Goal: Use online tool/utility: Utilize a website feature to perform a specific function

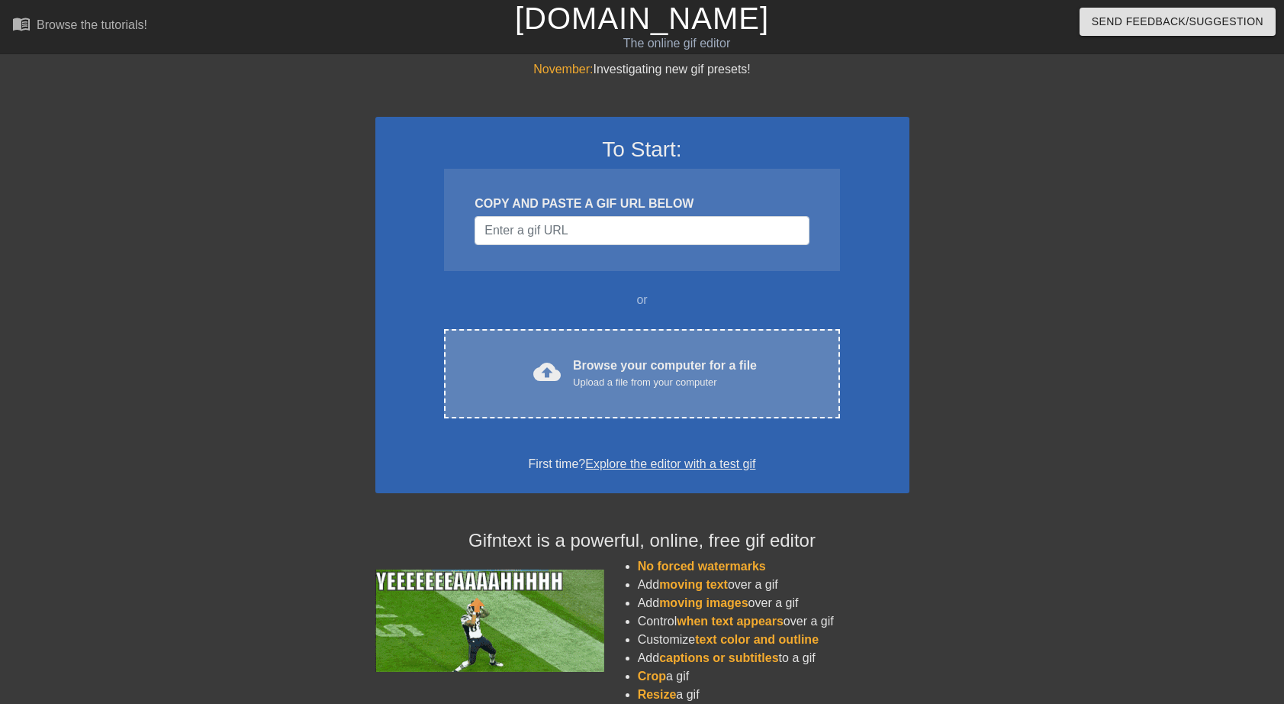
click at [641, 380] on div "Upload a file from your computer" at bounding box center [665, 382] width 184 height 15
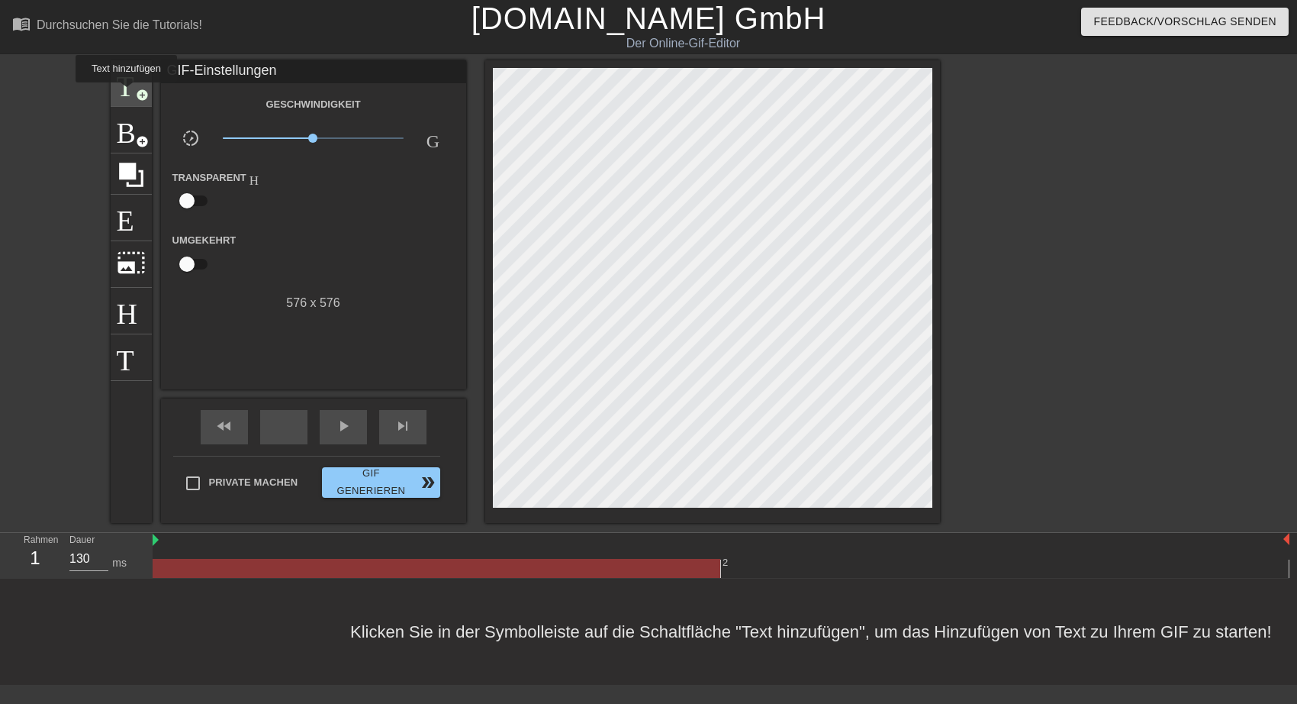
click at [126, 93] on span "Titel" at bounding box center [131, 81] width 29 height 29
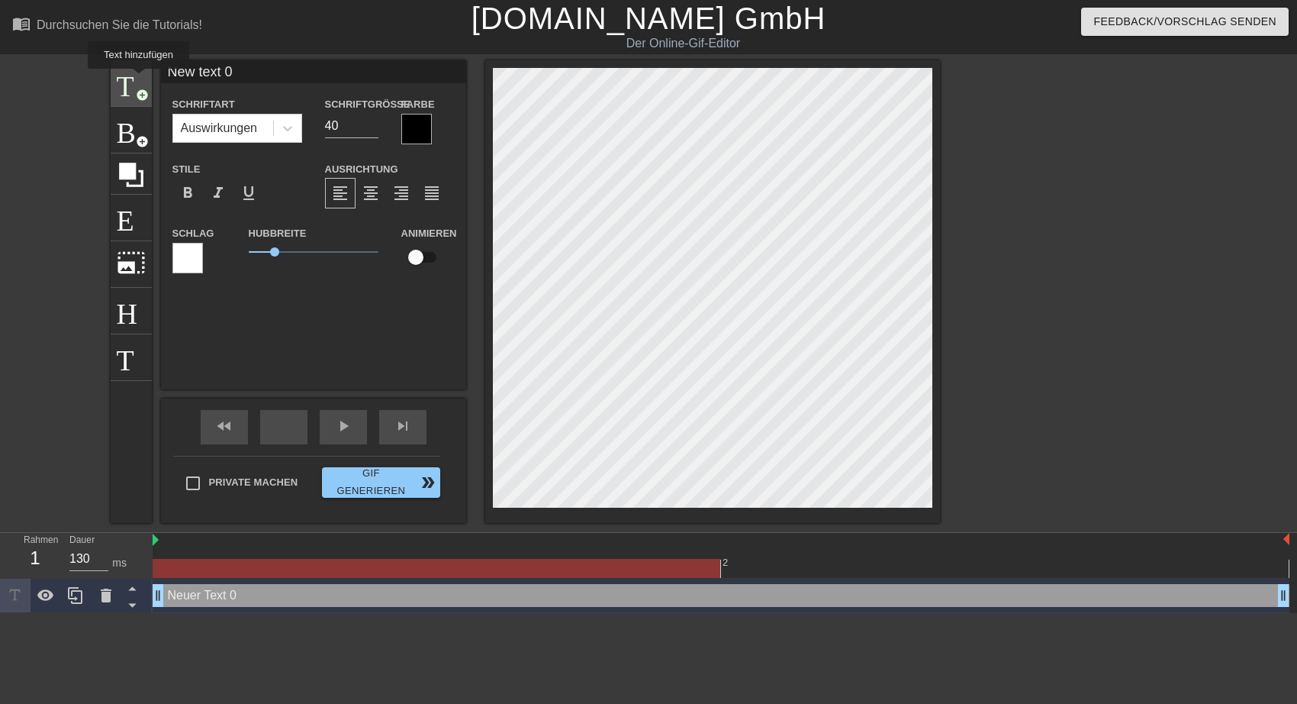
click at [138, 79] on span "Titel" at bounding box center [131, 81] width 29 height 29
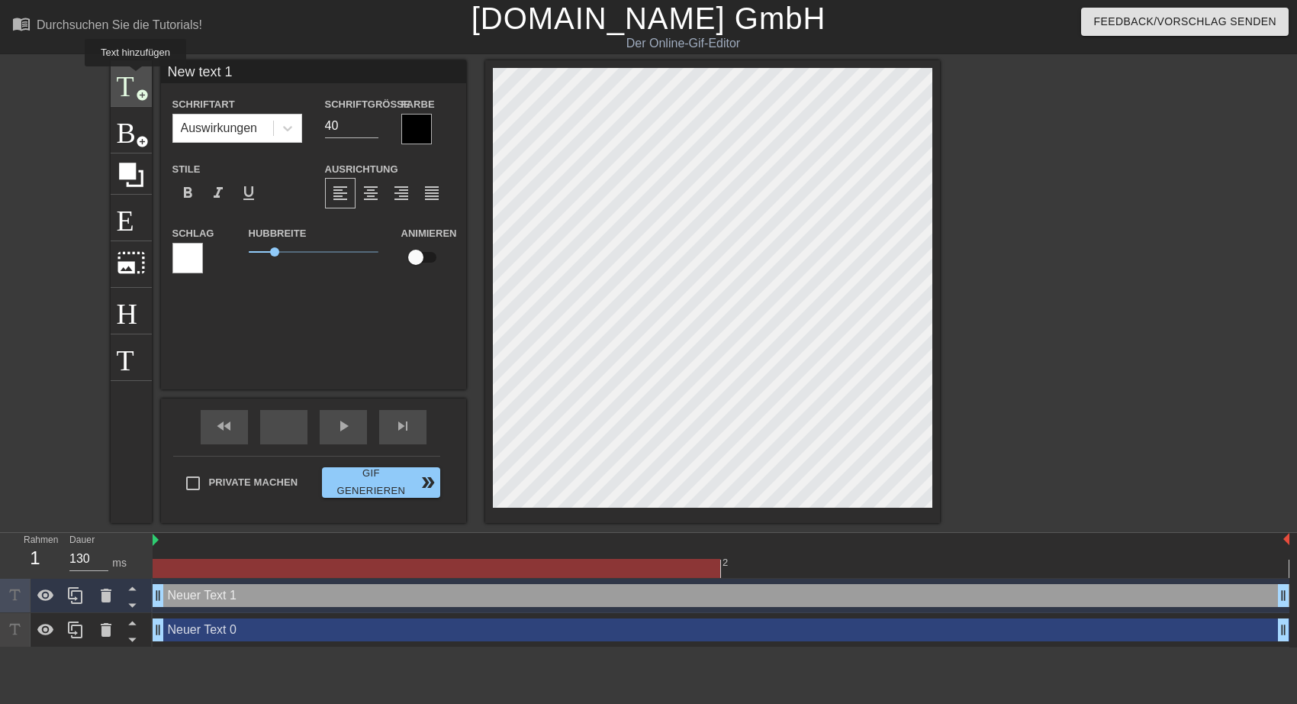
click at [136, 79] on span "Titel" at bounding box center [131, 81] width 29 height 29
type input "New text 2"
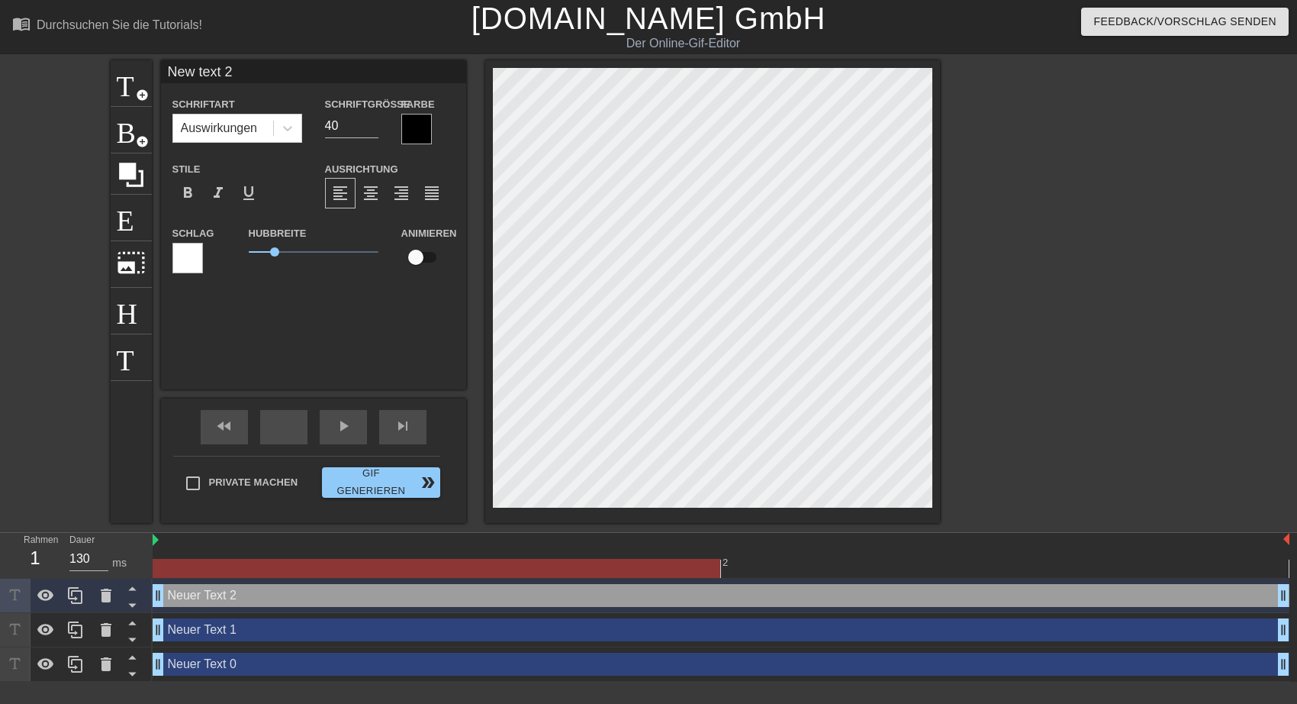
drag, startPoint x: 230, startPoint y: 75, endPoint x: 169, endPoint y: 74, distance: 61.8
click at [169, 74] on input "New text 2" at bounding box center [313, 71] width 305 height 23
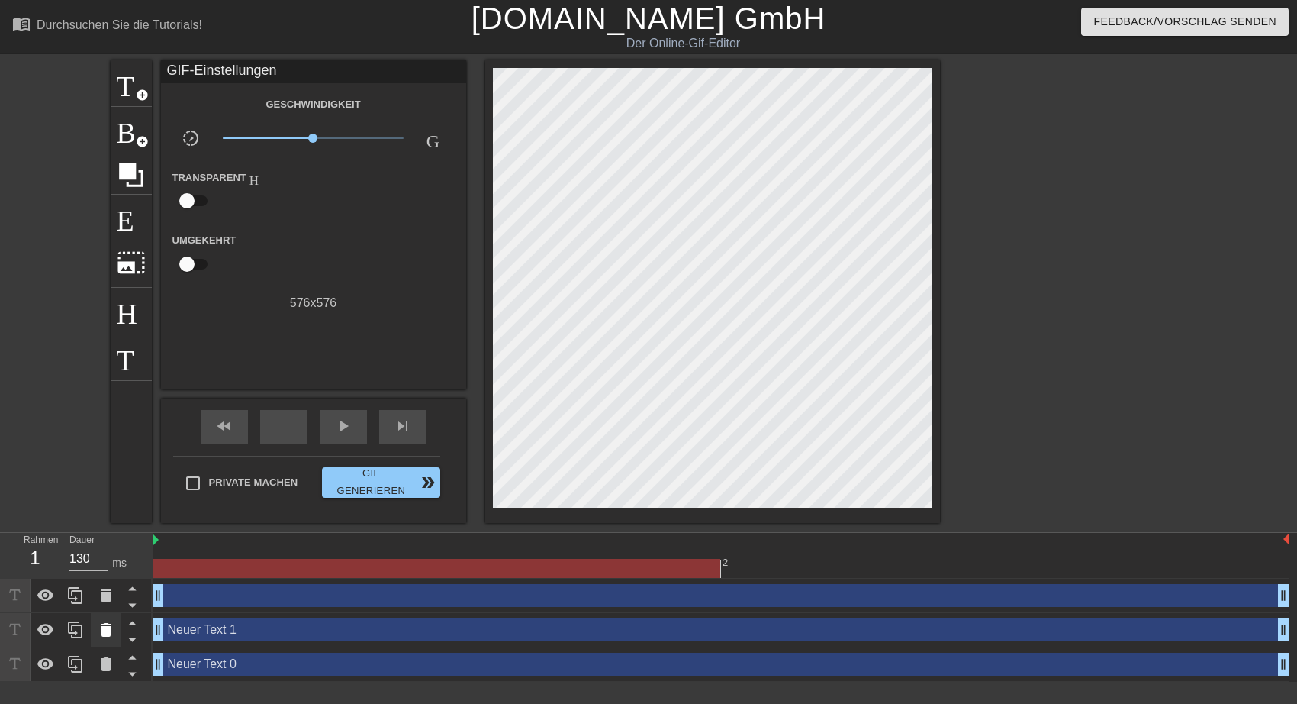
click at [108, 633] on icon at bounding box center [106, 630] width 11 height 14
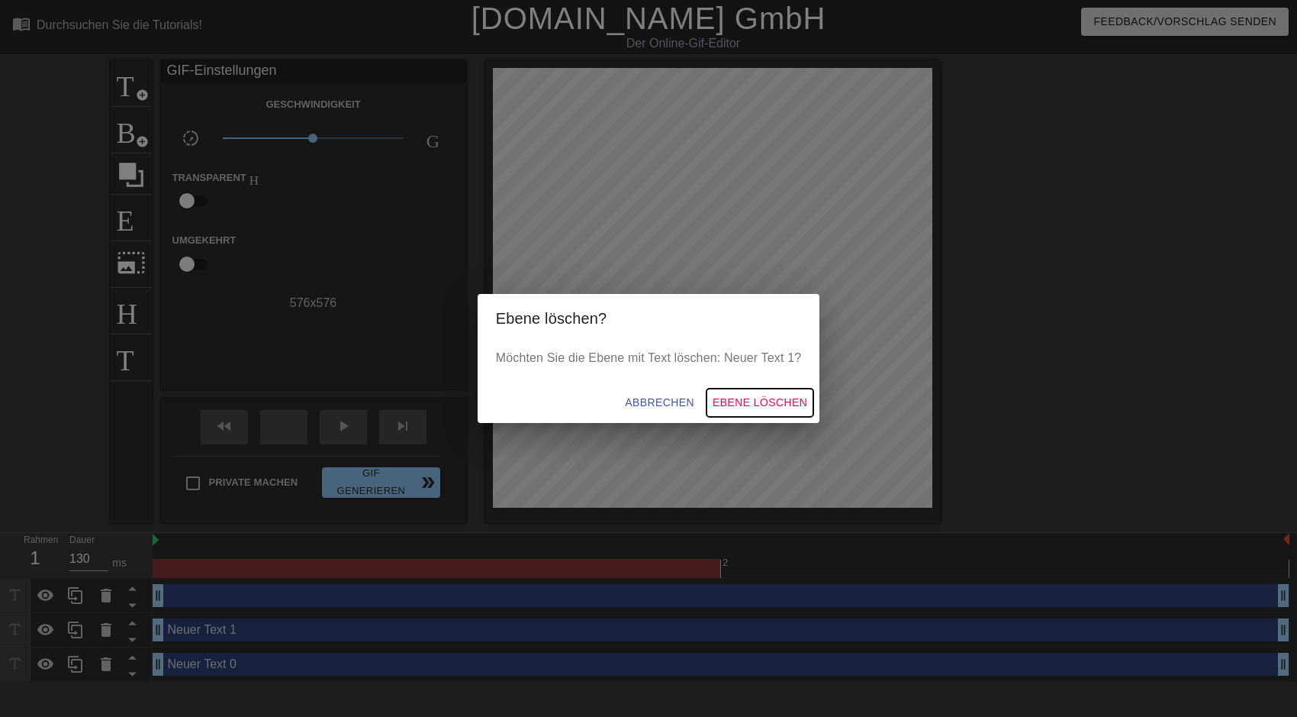
click at [744, 404] on span "Ebene löschen" at bounding box center [760, 402] width 95 height 19
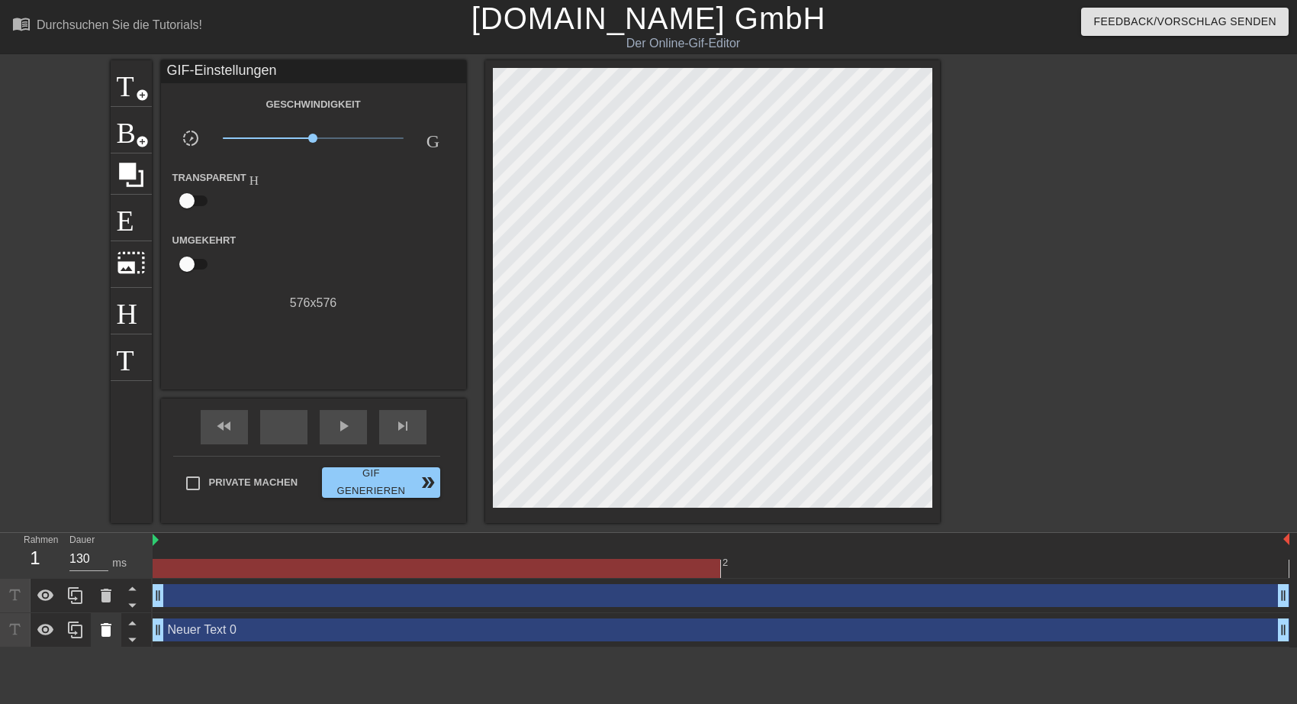
click at [114, 631] on icon at bounding box center [106, 629] width 18 height 18
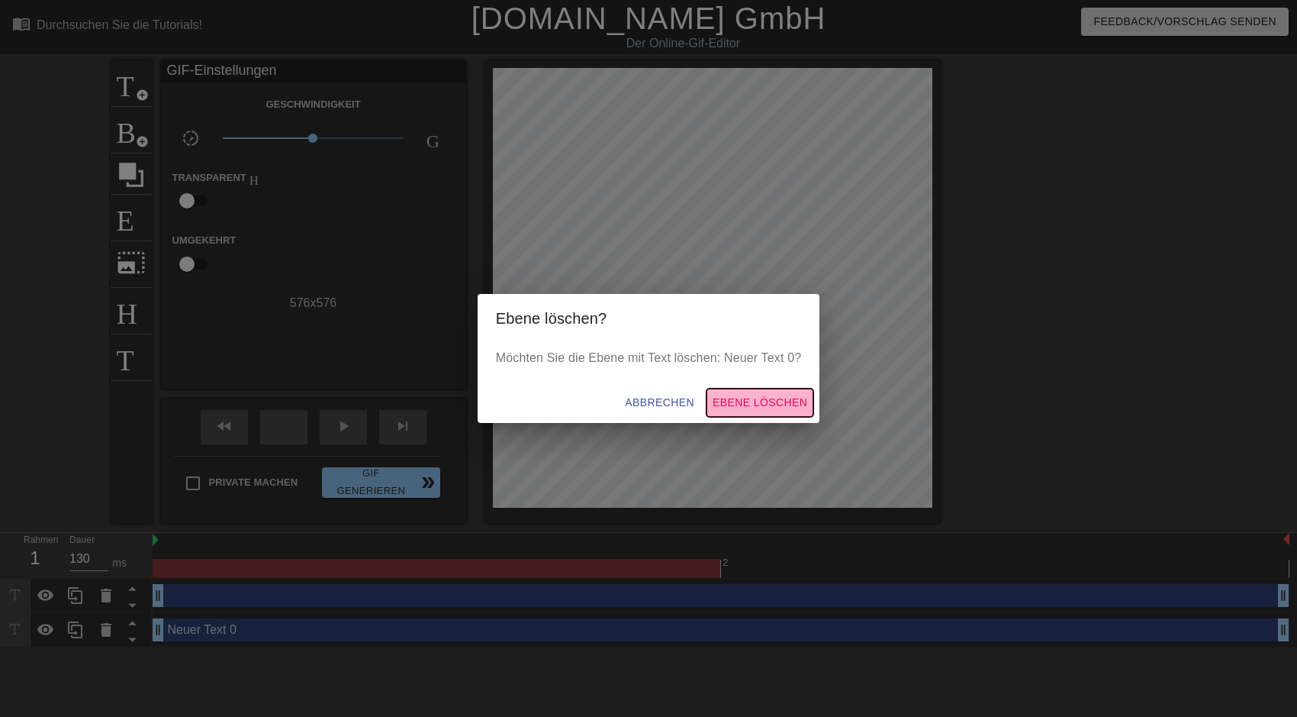
click at [746, 398] on span "Ebene löschen" at bounding box center [760, 402] width 95 height 19
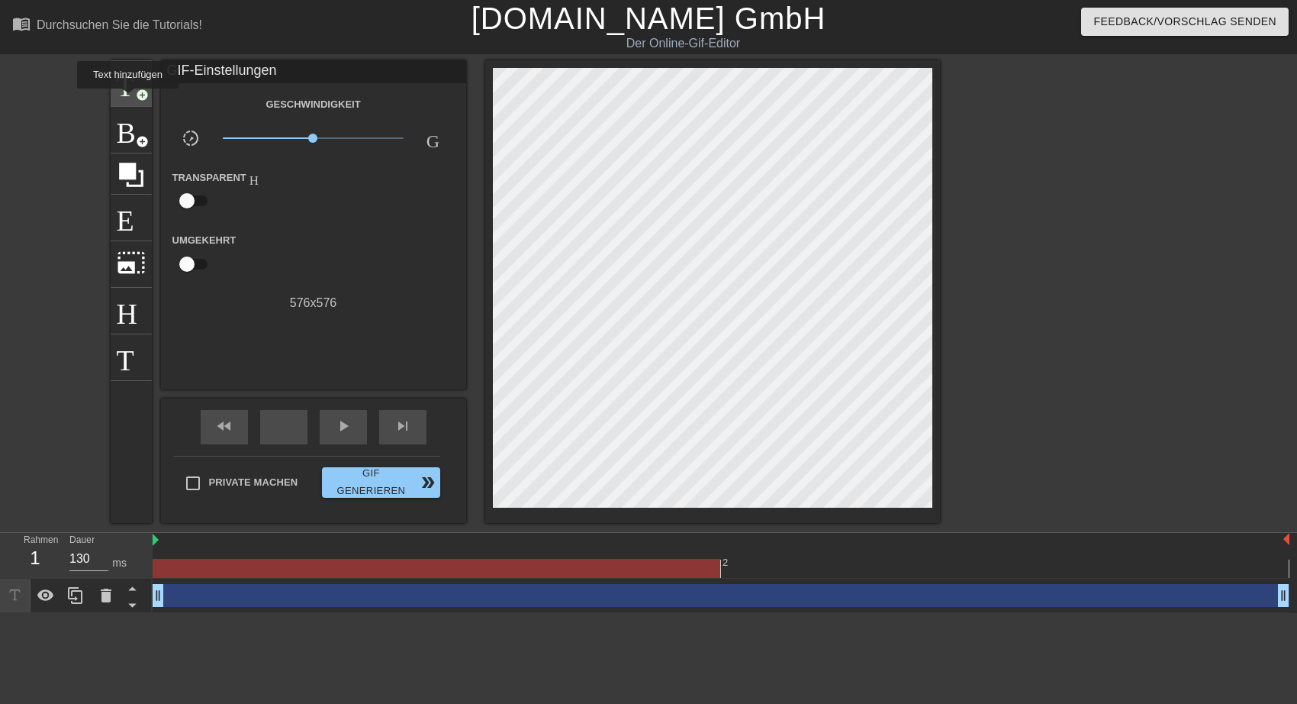
click at [127, 99] on div "Titel add_circle" at bounding box center [131, 83] width 41 height 47
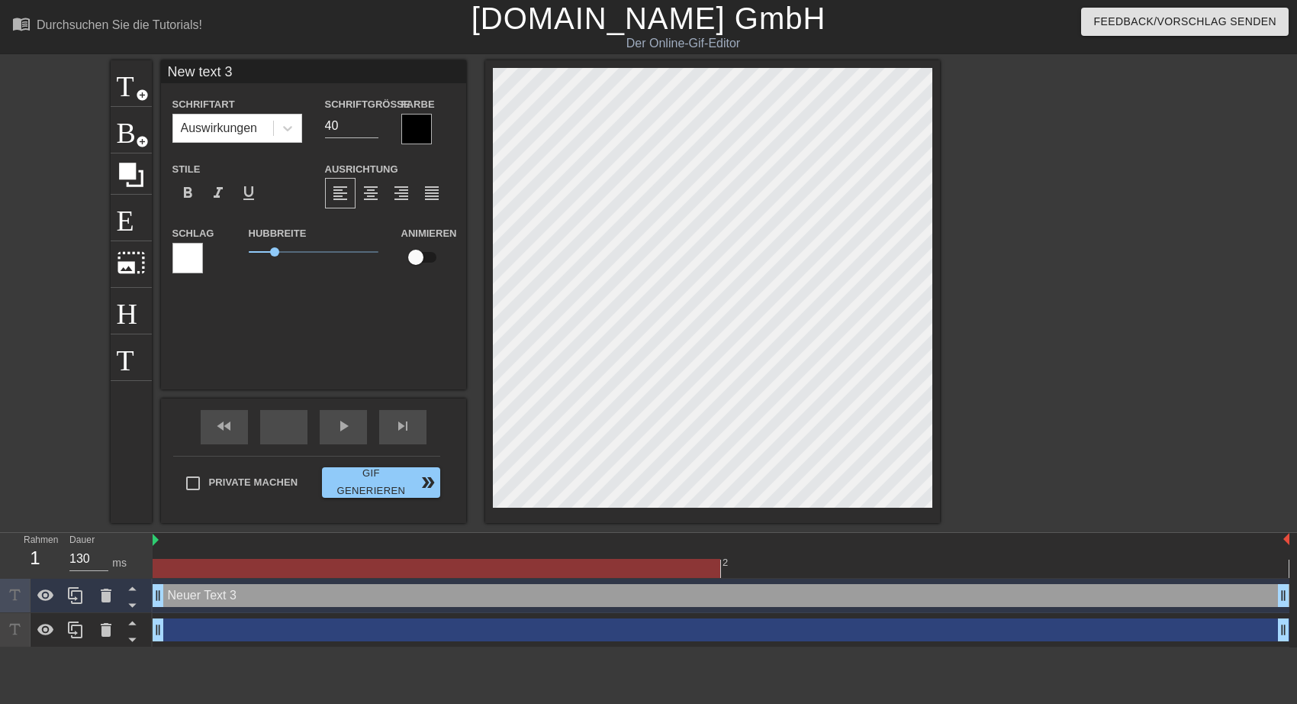
drag, startPoint x: 167, startPoint y: 73, endPoint x: 241, endPoint y: 69, distance: 74.1
click at [241, 69] on input "New text 3" at bounding box center [313, 71] width 305 height 23
type input "mmmmmmm"
type input "18"
click at [372, 130] on input "18" at bounding box center [351, 126] width 53 height 24
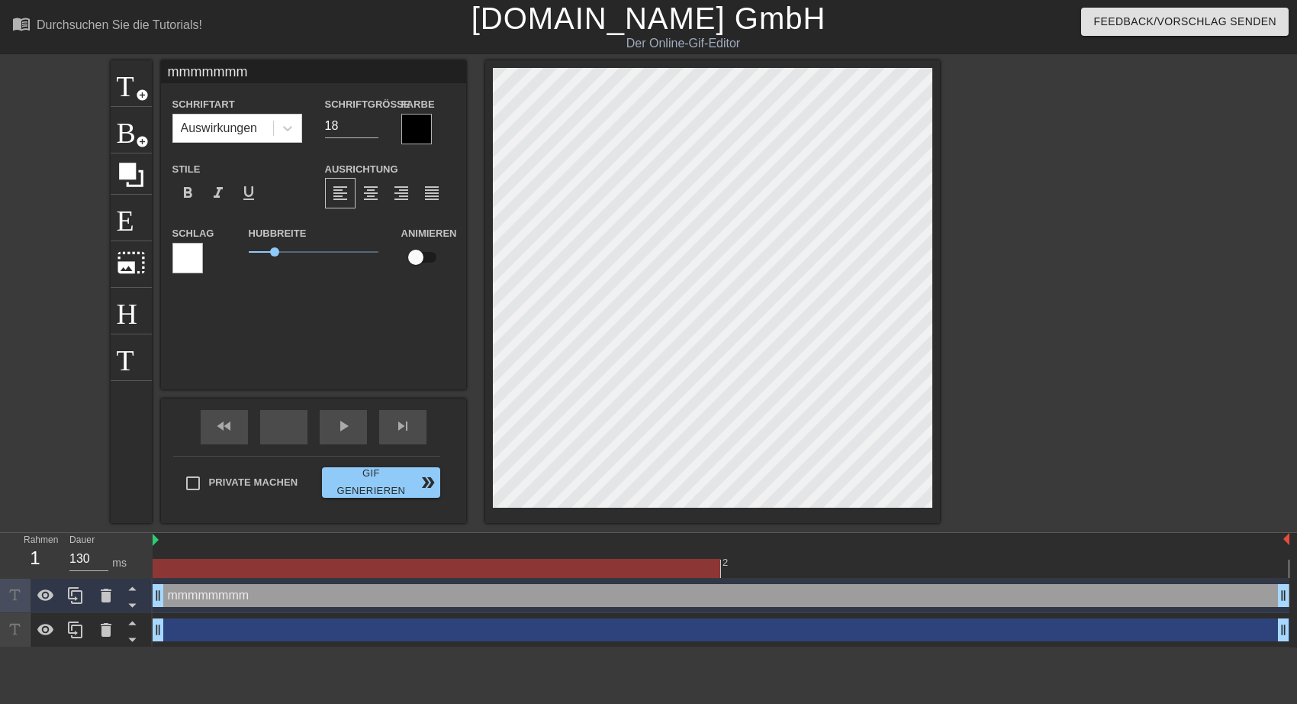
type input "mmmmmmm"
type input "12"
click at [371, 131] on input "12" at bounding box center [351, 126] width 53 height 24
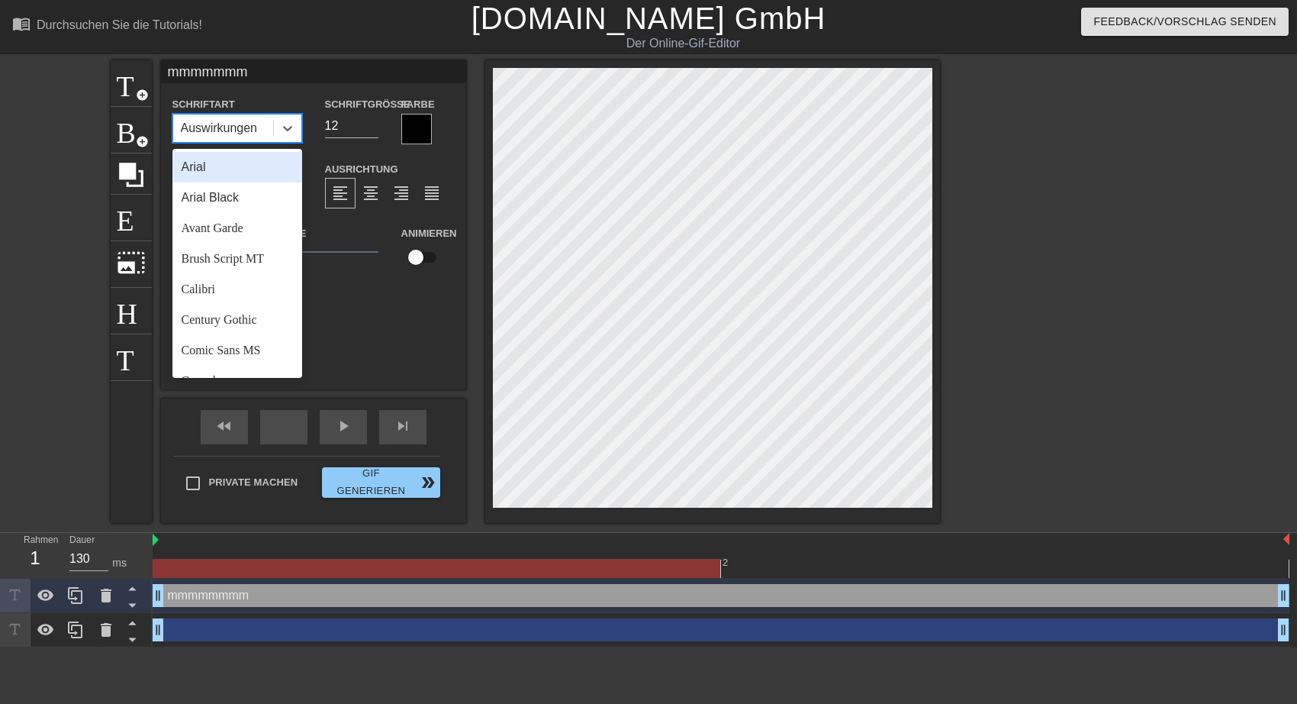
click at [251, 129] on div "Auswirkungen" at bounding box center [219, 128] width 77 height 18
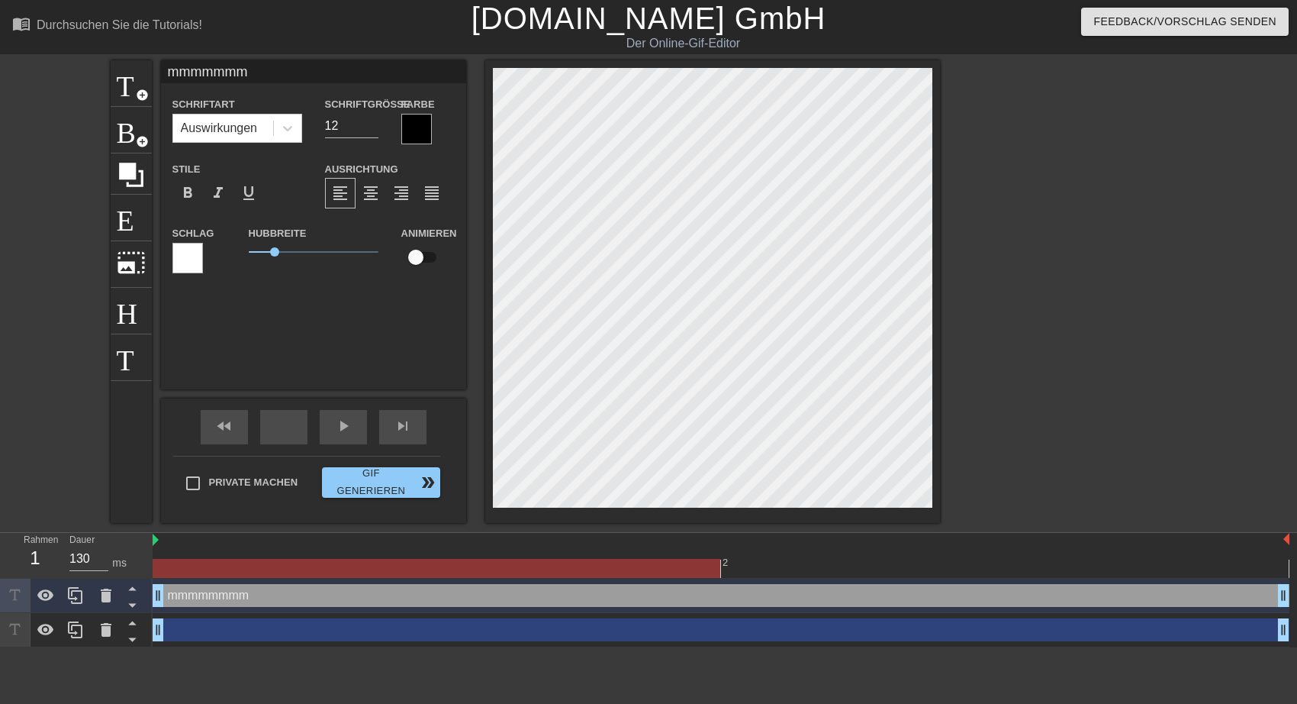
click at [250, 71] on input "mmmmmmm" at bounding box center [313, 71] width 305 height 23
click at [414, 75] on input "mmmmmmmmmmmmmmmmmmmm" at bounding box center [313, 71] width 305 height 23
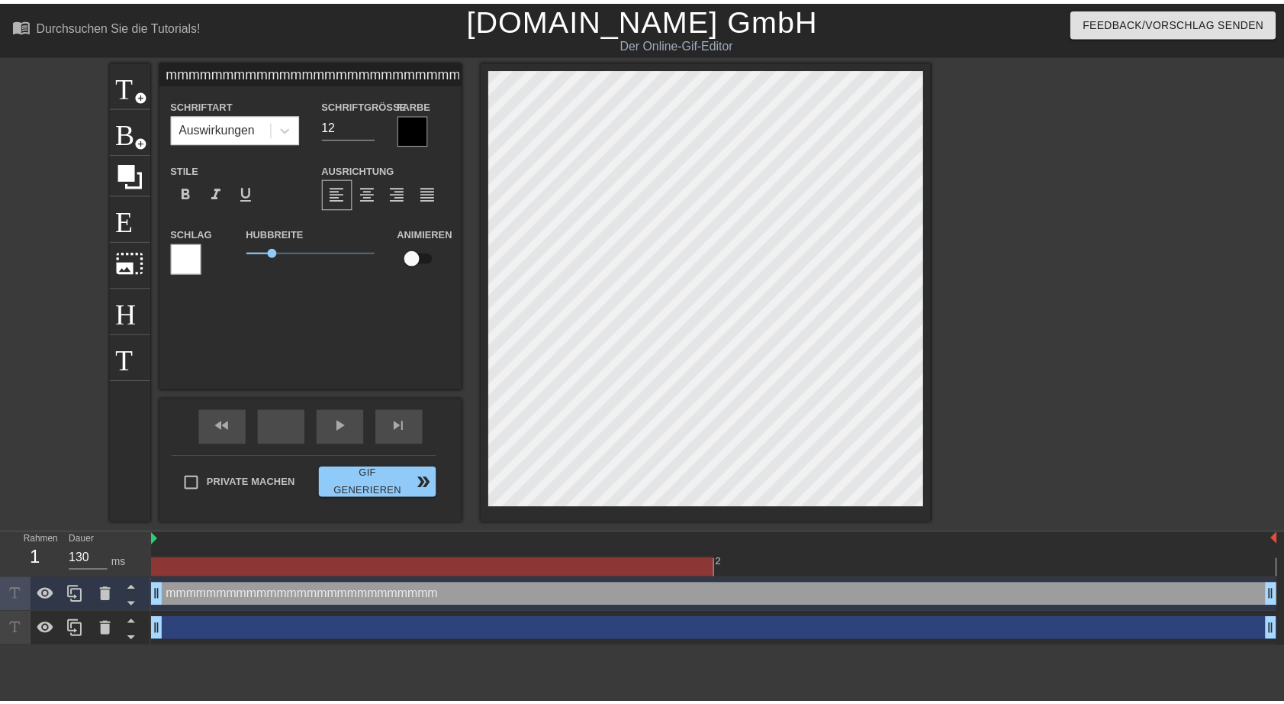
scroll to position [0, 23]
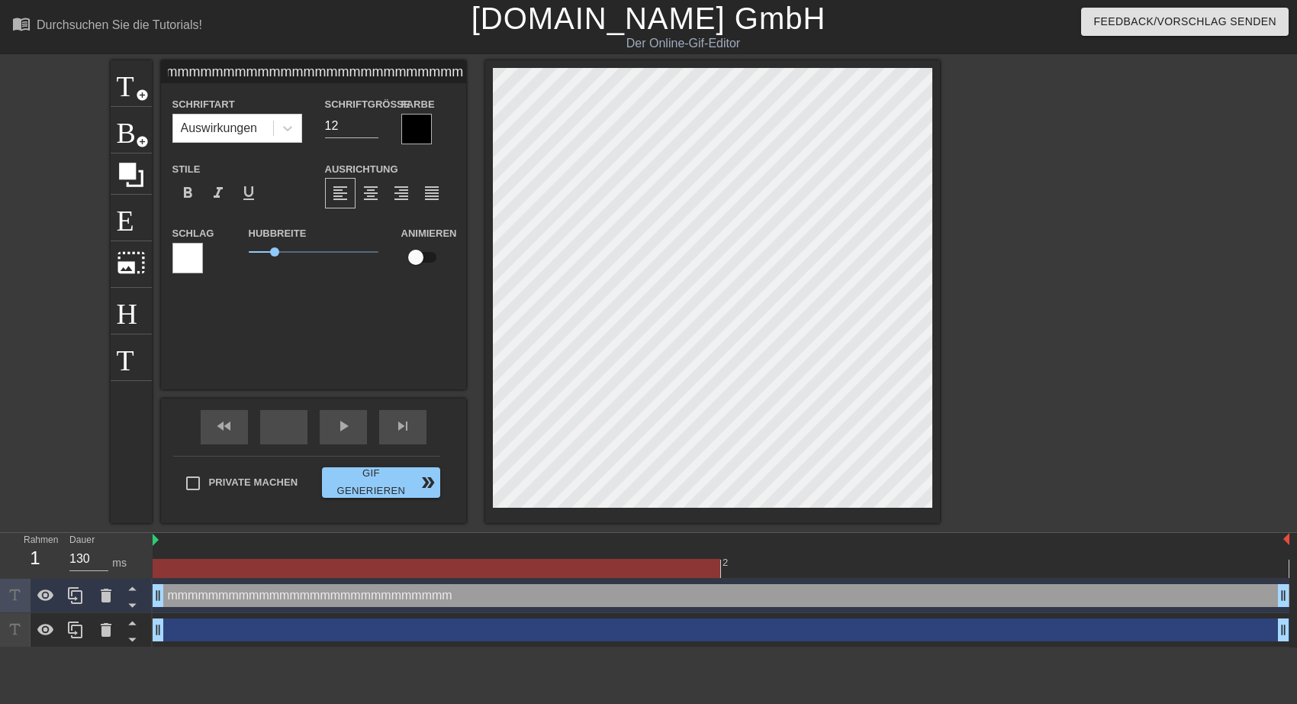
type input "mmmmmmmmmmmmmmmmmmmmmmmmmmm"
click at [370, 121] on input "13" at bounding box center [351, 126] width 53 height 24
click at [370, 121] on input "14" at bounding box center [351, 126] width 53 height 24
type input "15"
click at [370, 121] on input "15" at bounding box center [351, 126] width 53 height 24
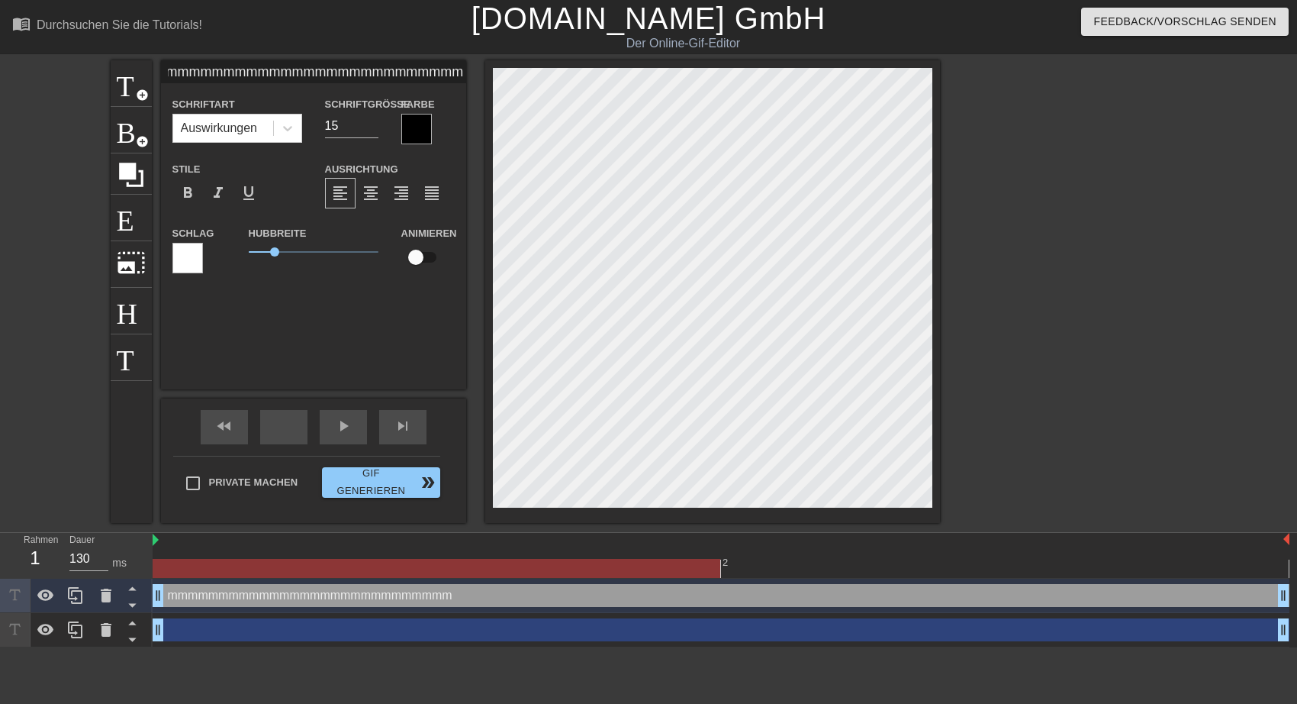
click at [411, 127] on div at bounding box center [416, 129] width 31 height 31
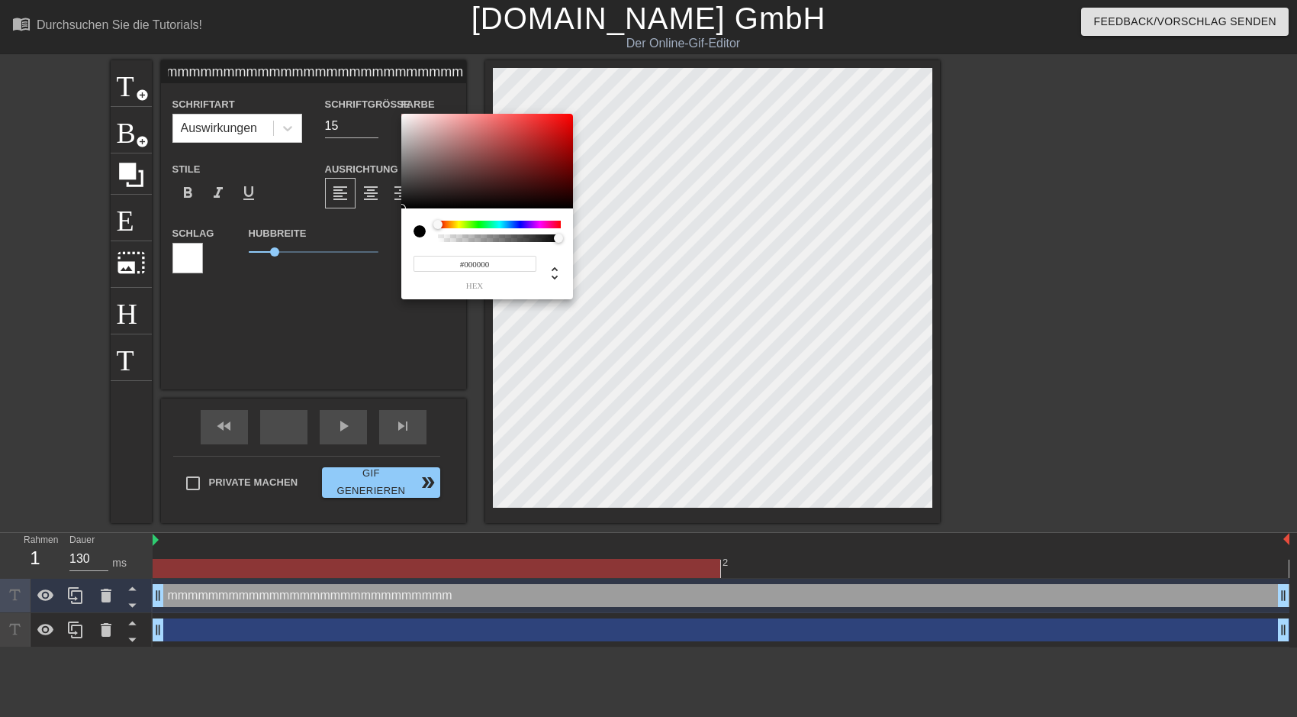
type input "#F8F6F6"
click at [403, 116] on div at bounding box center [487, 161] width 172 height 95
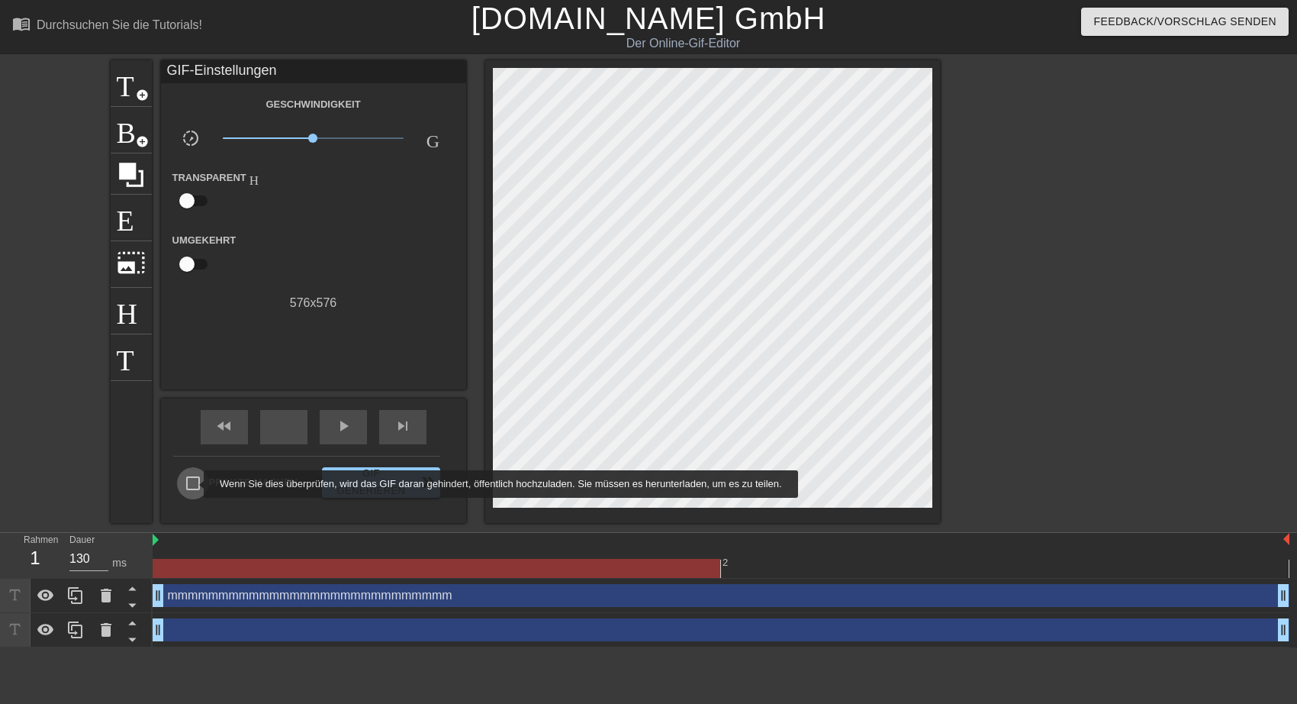
click at [194, 484] on input "Private machen" at bounding box center [193, 483] width 32 height 32
checkbox input "true"
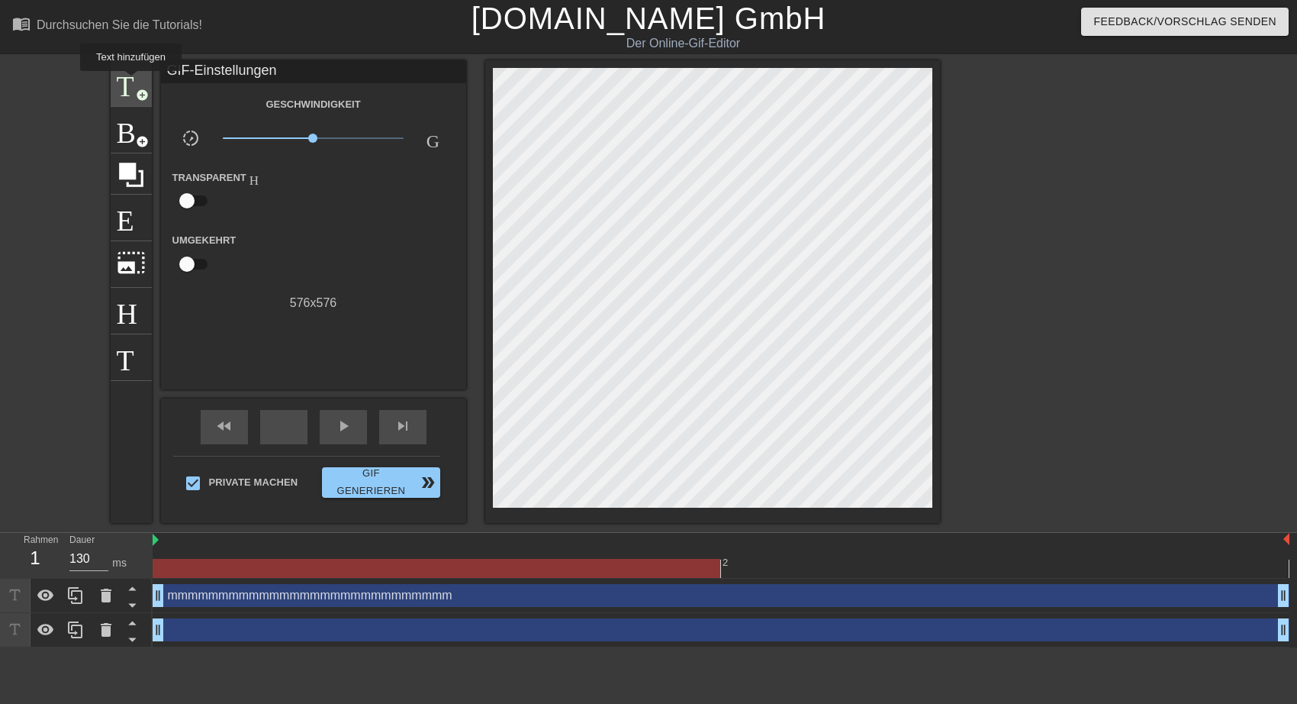
click at [131, 82] on span "Titel" at bounding box center [131, 81] width 29 height 29
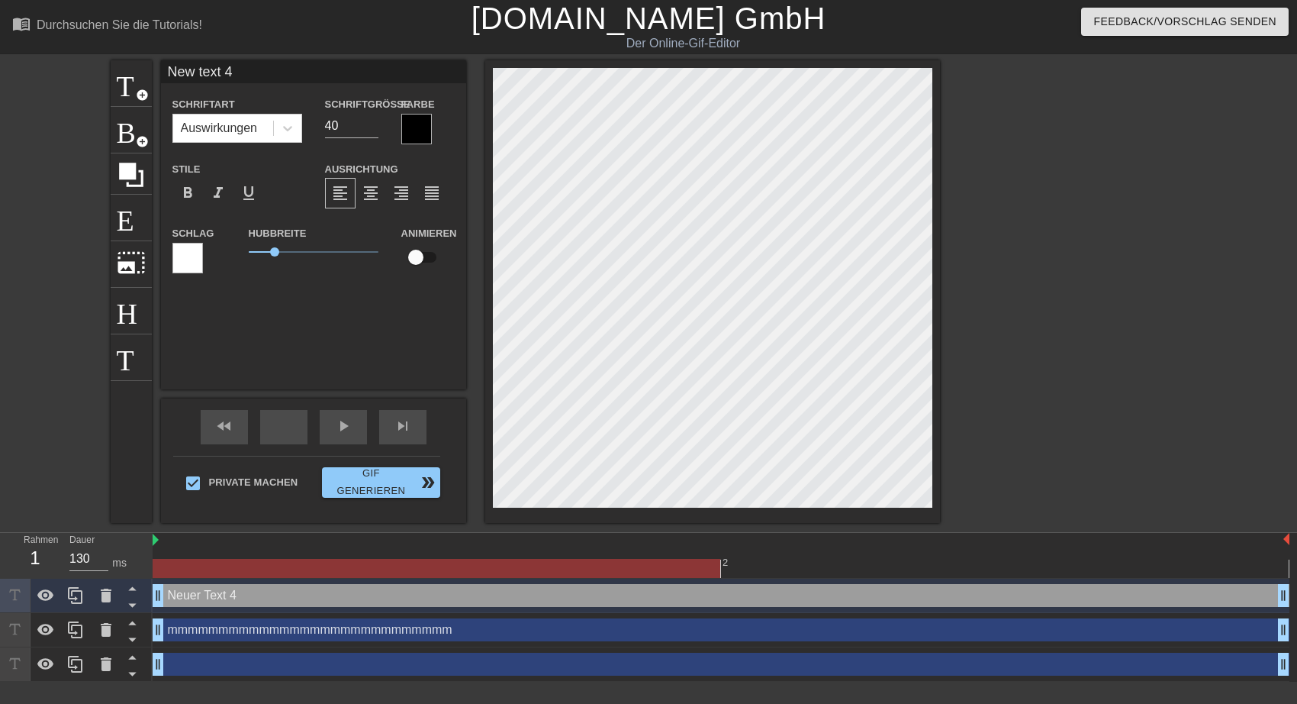
drag, startPoint x: 166, startPoint y: 70, endPoint x: 289, endPoint y: 76, distance: 123.8
click at [289, 76] on input "New text 4" at bounding box center [313, 71] width 305 height 23
type input "WuL grüßen Euch zum Wochenanfang"
click at [372, 128] on input "35" at bounding box center [351, 126] width 53 height 24
click at [372, 128] on input "34" at bounding box center [351, 126] width 53 height 24
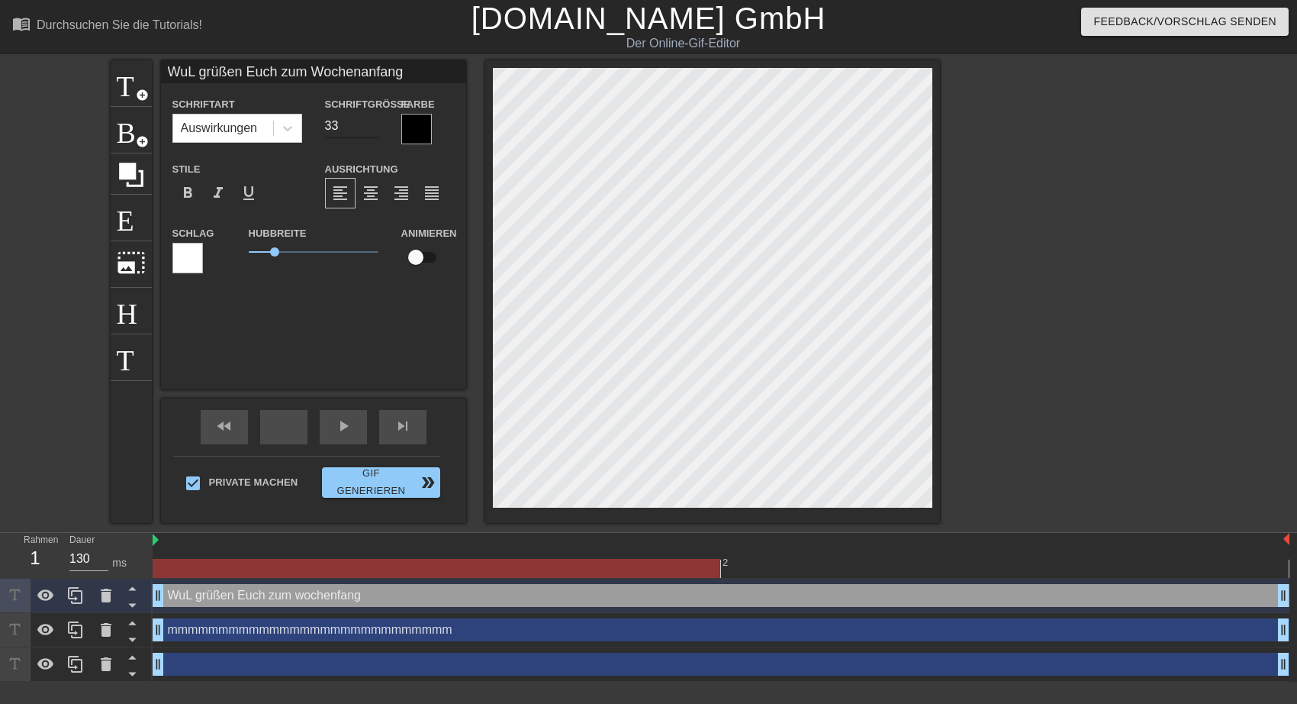
click at [372, 128] on input "33" at bounding box center [351, 126] width 53 height 24
click at [372, 128] on input "32" at bounding box center [351, 126] width 53 height 24
click at [372, 128] on input "31" at bounding box center [351, 126] width 53 height 24
click at [372, 128] on input "30" at bounding box center [351, 126] width 53 height 24
click at [372, 128] on input "29" at bounding box center [351, 126] width 53 height 24
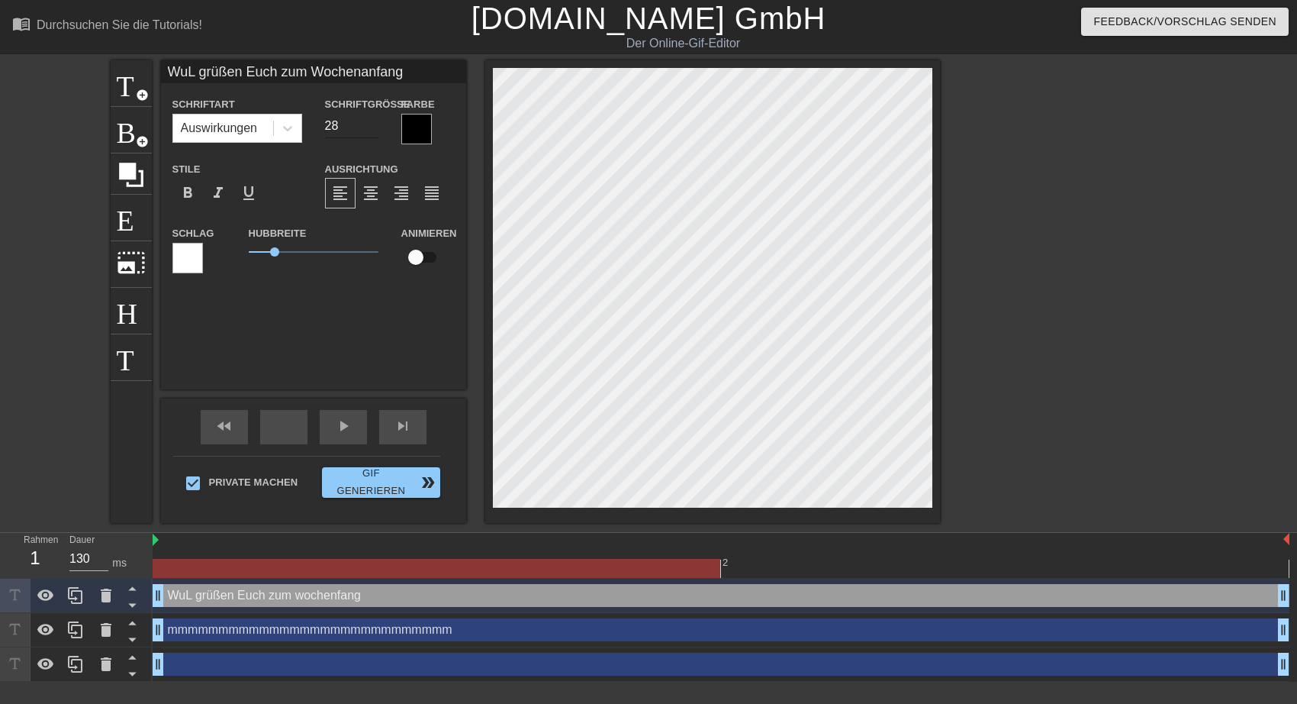
click at [372, 128] on input "28" at bounding box center [351, 126] width 53 height 24
click at [372, 128] on input "27" at bounding box center [351, 126] width 53 height 24
type input "26"
click at [372, 128] on input "26" at bounding box center [351, 126] width 53 height 24
type input "WuL grüßen Euch zum Wochenanfang"
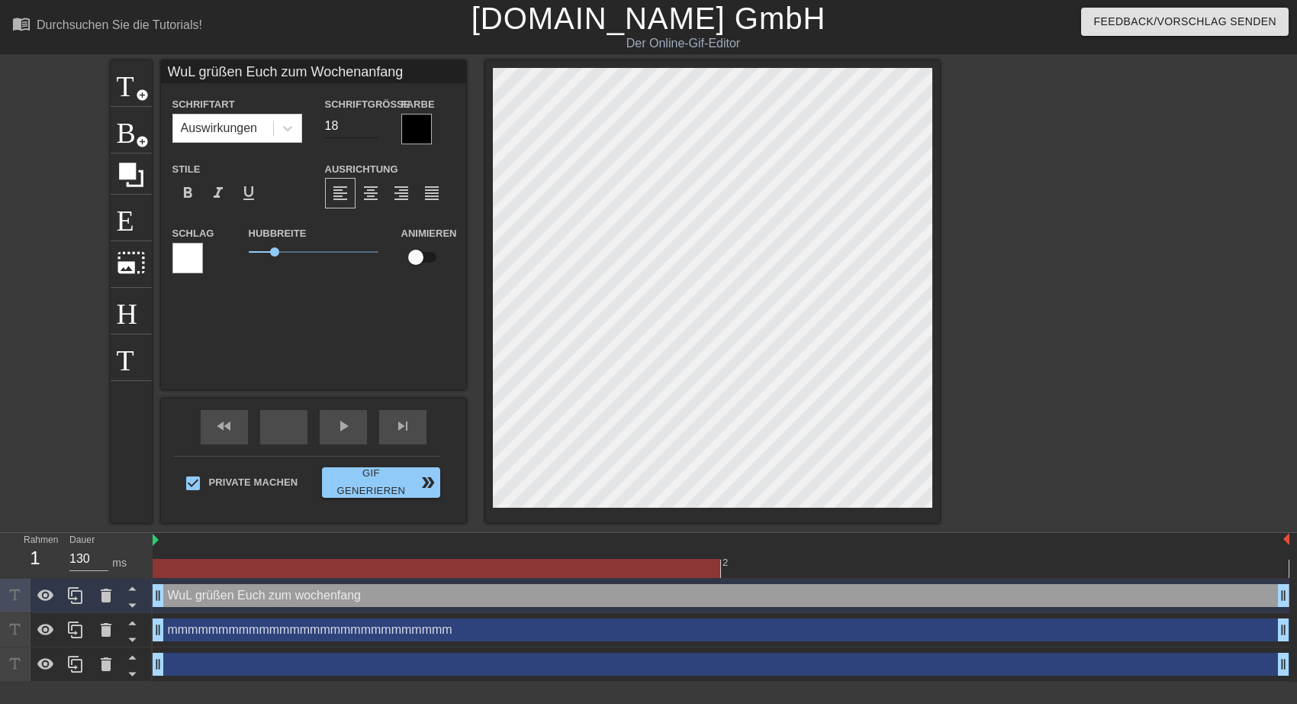
type input "17"
click at [373, 129] on input "17" at bounding box center [351, 126] width 53 height 24
click at [412, 123] on div at bounding box center [416, 129] width 31 height 31
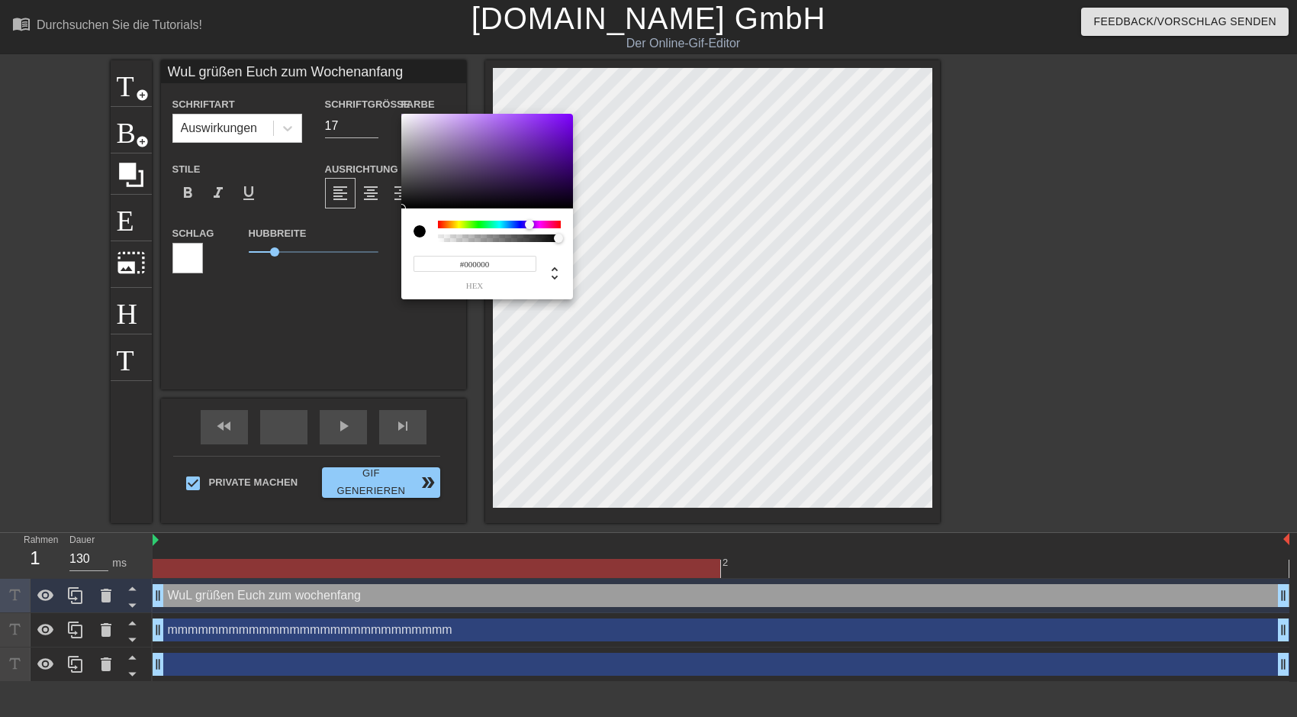
click at [530, 224] on div at bounding box center [499, 225] width 123 height 8
click at [568, 115] on div at bounding box center [487, 161] width 172 height 95
type input "#590DA2"
drag, startPoint x: 568, startPoint y: 115, endPoint x: 559, endPoint y: 148, distance: 33.9
click at [559, 148] on div at bounding box center [559, 147] width 9 height 9
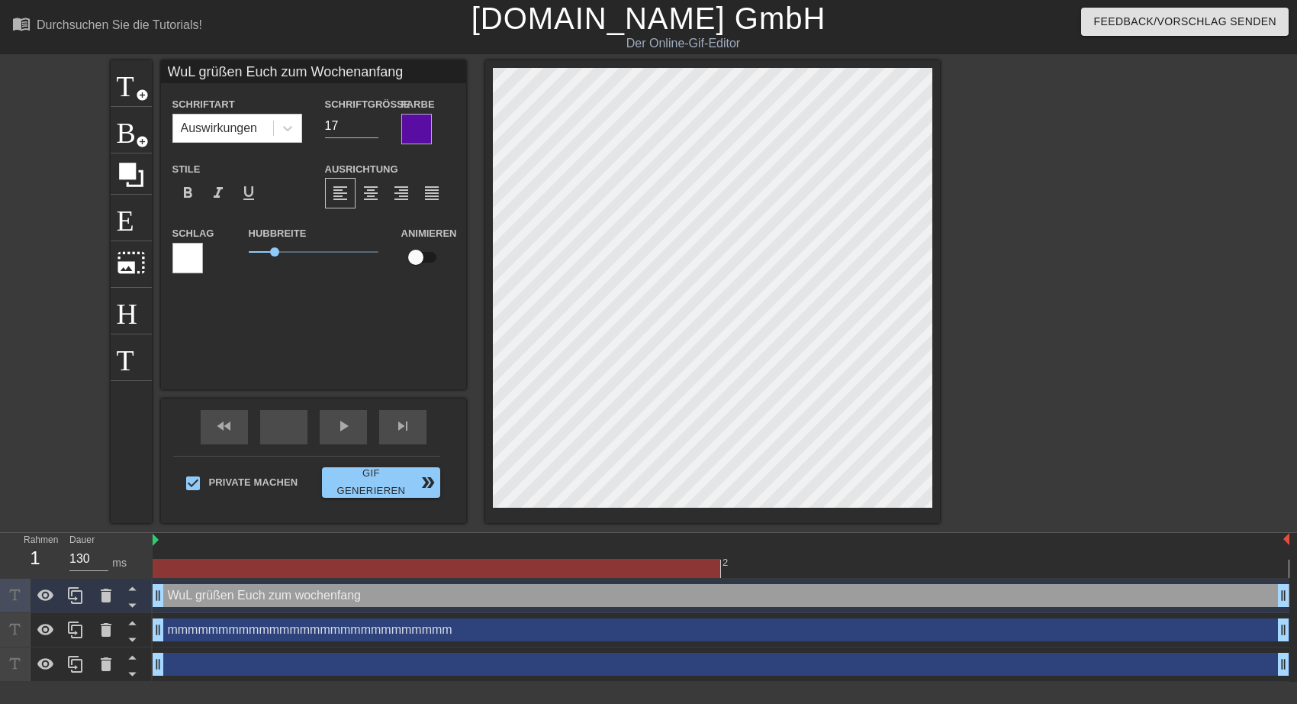
click at [196, 253] on div at bounding box center [187, 258] width 31 height 31
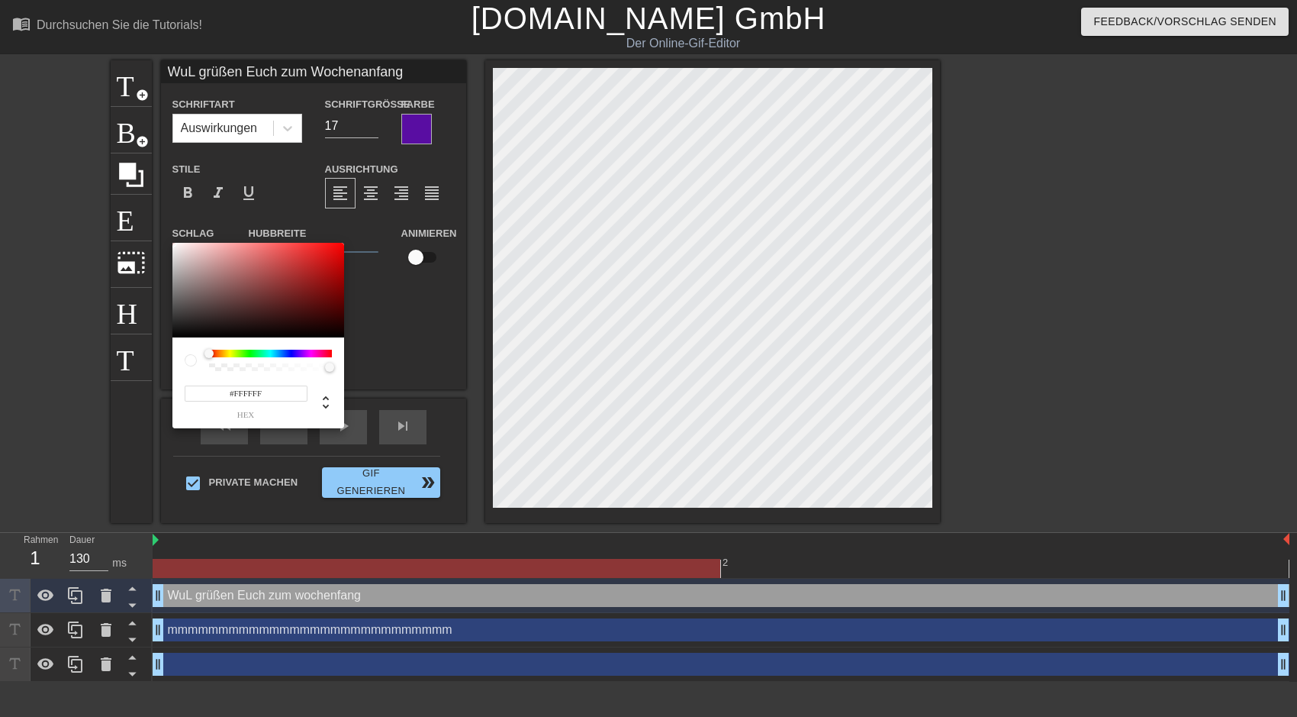
click at [300, 350] on div at bounding box center [270, 354] width 123 height 8
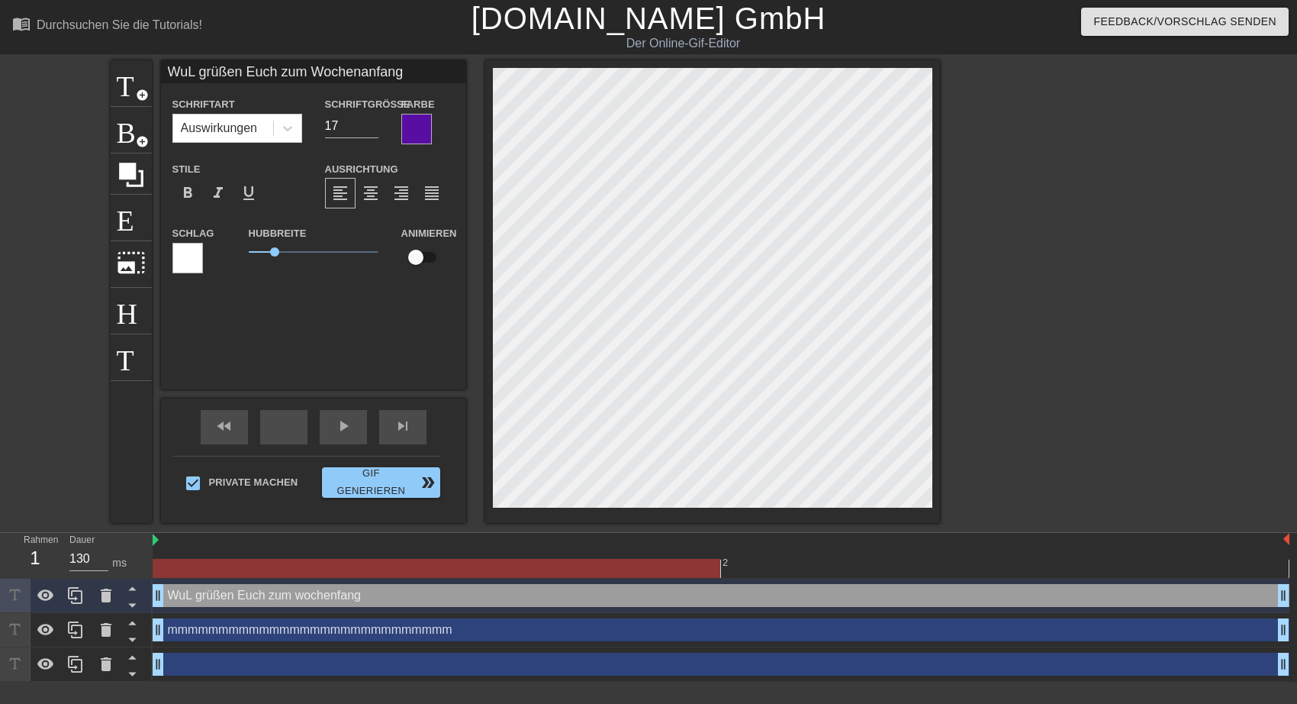
click at [197, 253] on div at bounding box center [187, 258] width 31 height 31
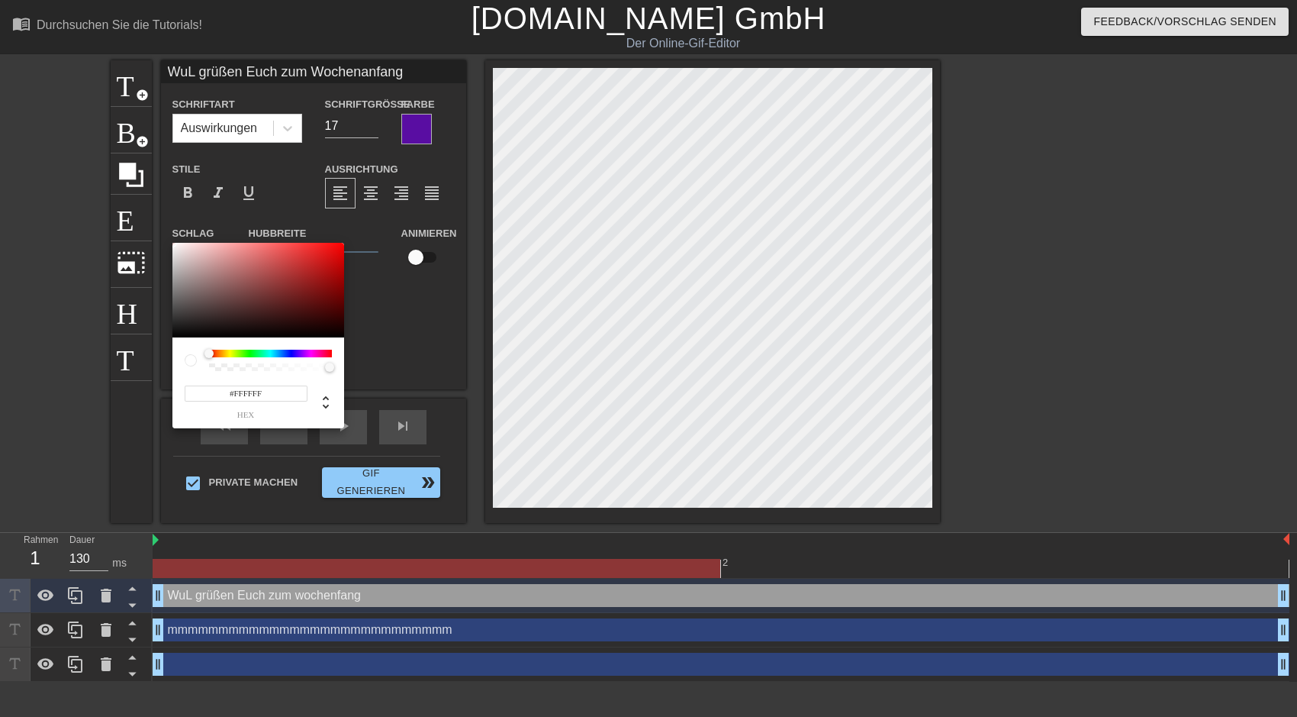
click at [299, 351] on div at bounding box center [270, 354] width 123 height 8
click at [298, 351] on div at bounding box center [270, 354] width 123 height 8
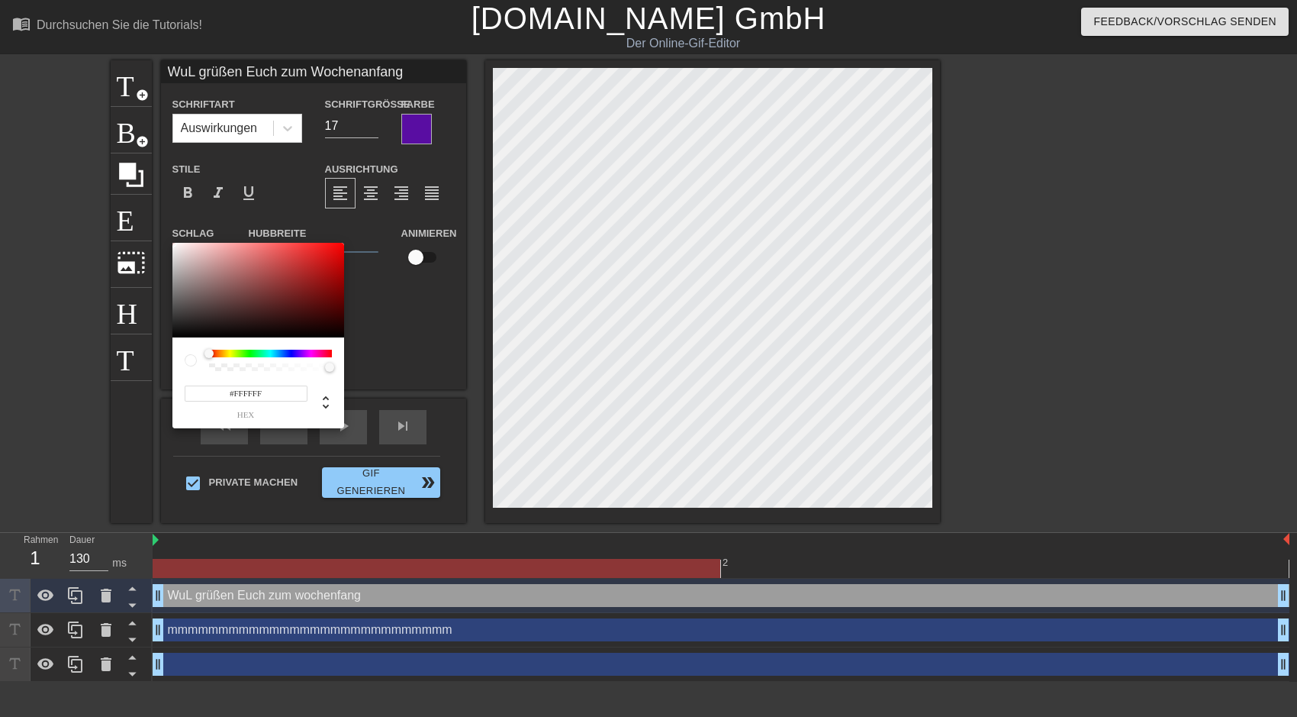
click at [298, 351] on div at bounding box center [270, 354] width 123 height 8
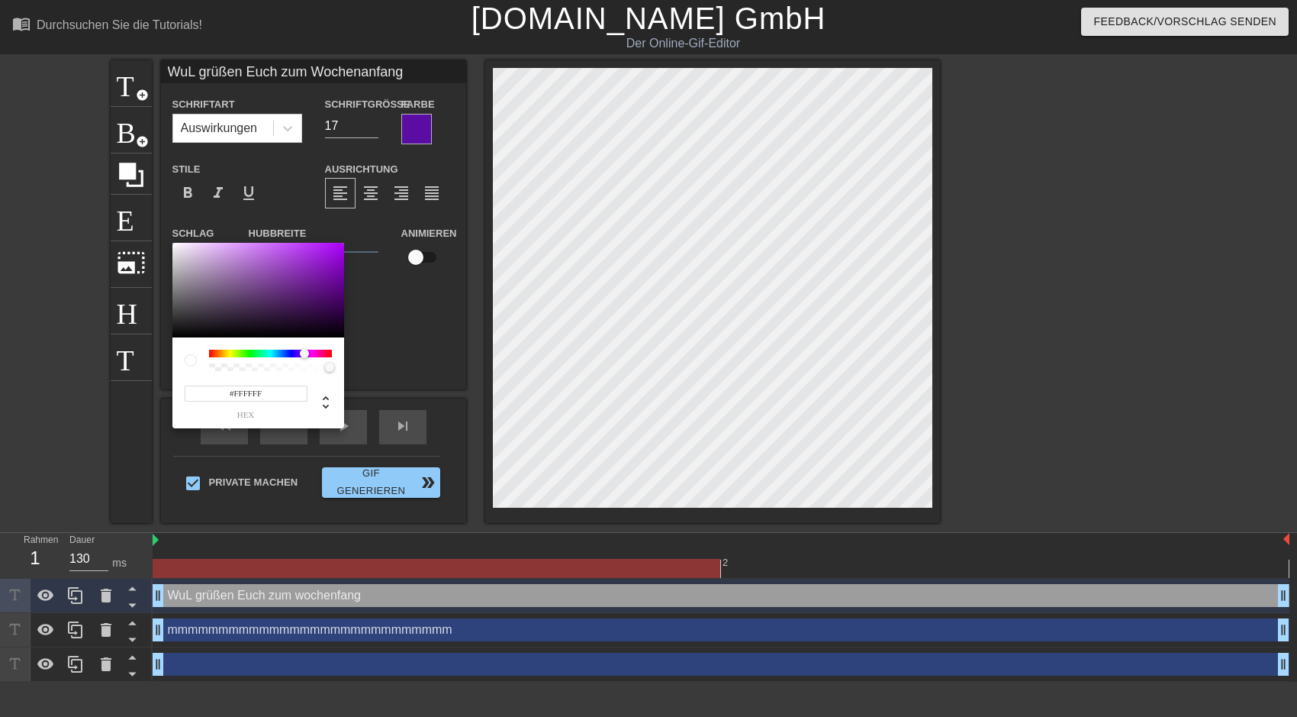
drag, startPoint x: 211, startPoint y: 353, endPoint x: 305, endPoint y: 362, distance: 94.3
click at [305, 362] on div at bounding box center [270, 360] width 123 height 21
click at [343, 273] on div at bounding box center [258, 290] width 172 height 95
type input "#B03BE7"
click at [300, 252] on div at bounding box center [258, 290] width 172 height 95
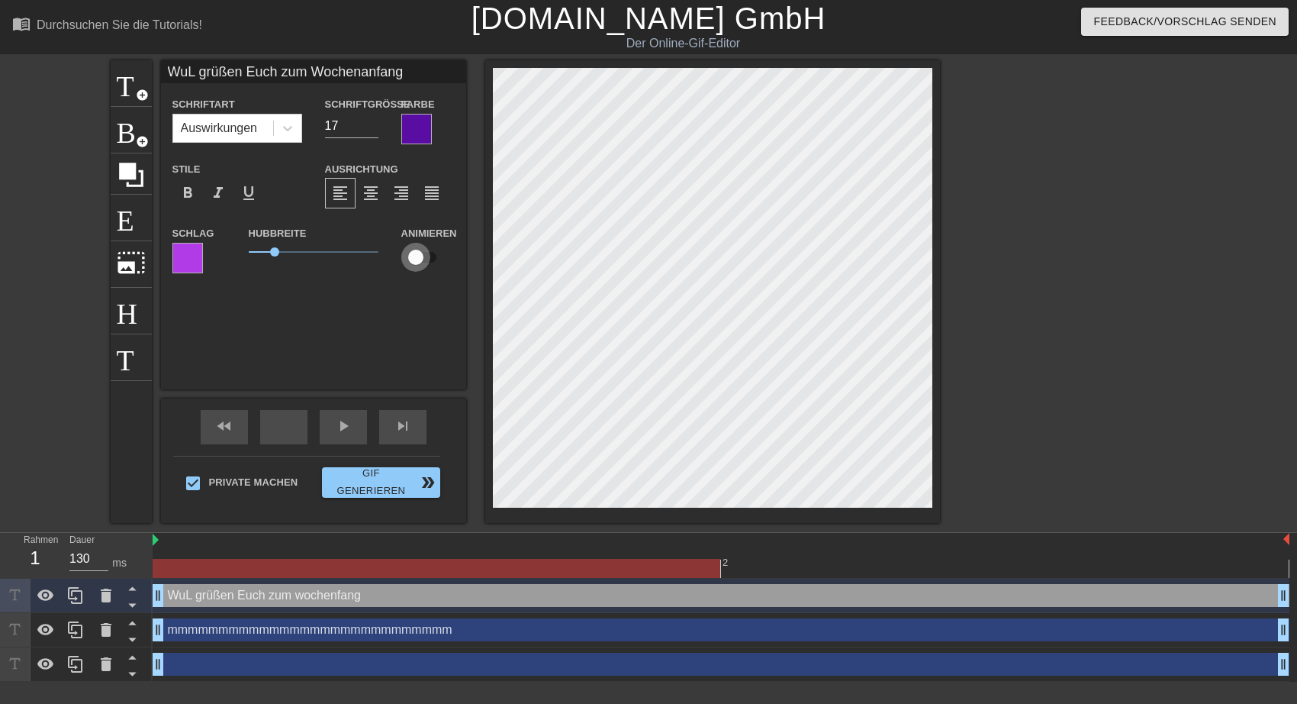
drag, startPoint x: 417, startPoint y: 254, endPoint x: 437, endPoint y: 254, distance: 19.8
click at [437, 254] on input "checkbox" at bounding box center [415, 257] width 87 height 29
checkbox input "true"
click at [183, 259] on div at bounding box center [187, 258] width 31 height 31
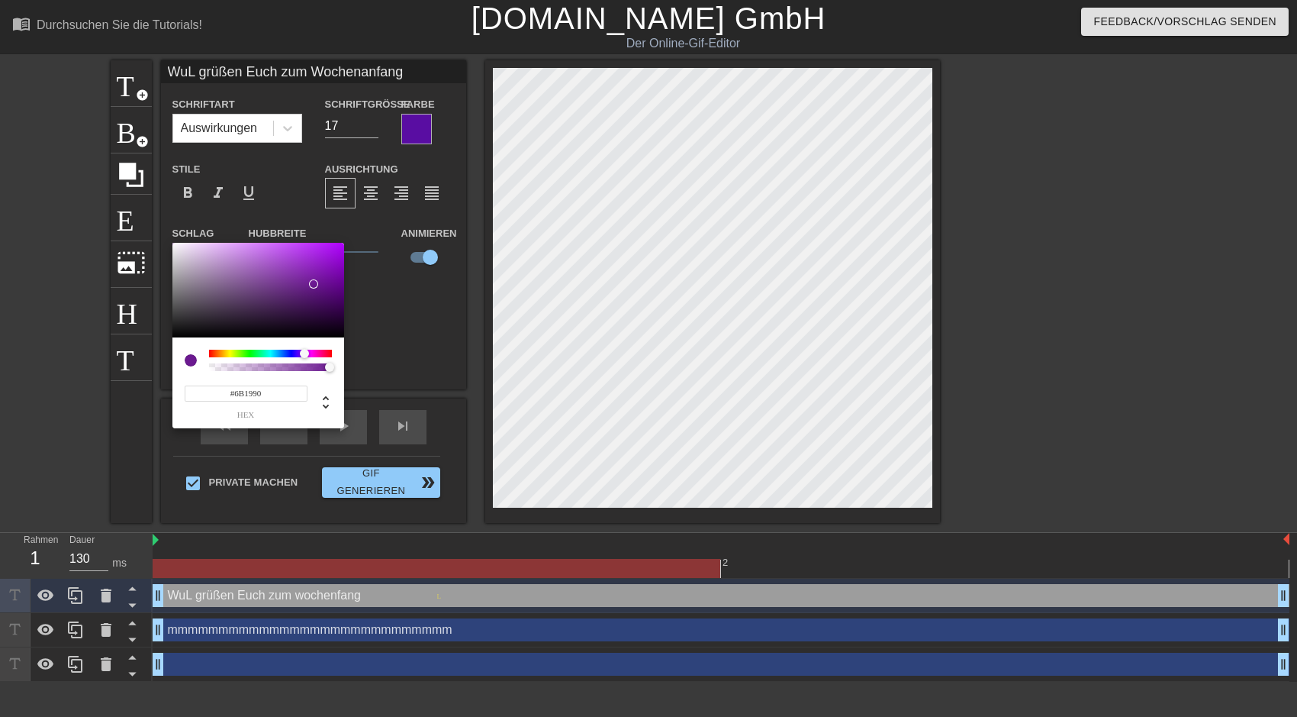
drag, startPoint x: 300, startPoint y: 251, endPoint x: 314, endPoint y: 284, distance: 35.9
click at [314, 284] on div at bounding box center [313, 283] width 9 height 9
click at [316, 283] on div at bounding box center [315, 283] width 9 height 9
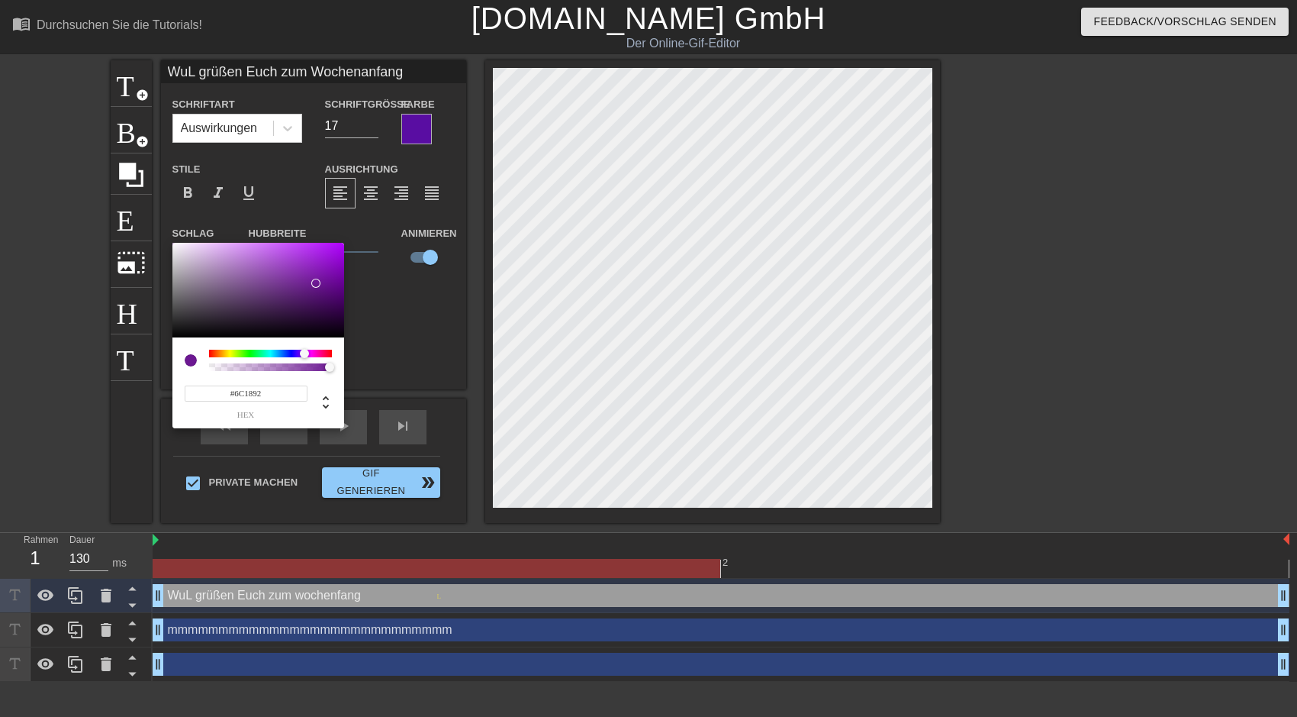
click at [316, 283] on div at bounding box center [315, 283] width 9 height 9
type input "#B97EE7"
drag, startPoint x: 311, startPoint y: 282, endPoint x: 250, endPoint y: 252, distance: 67.9
click at [250, 252] on div at bounding box center [258, 290] width 172 height 95
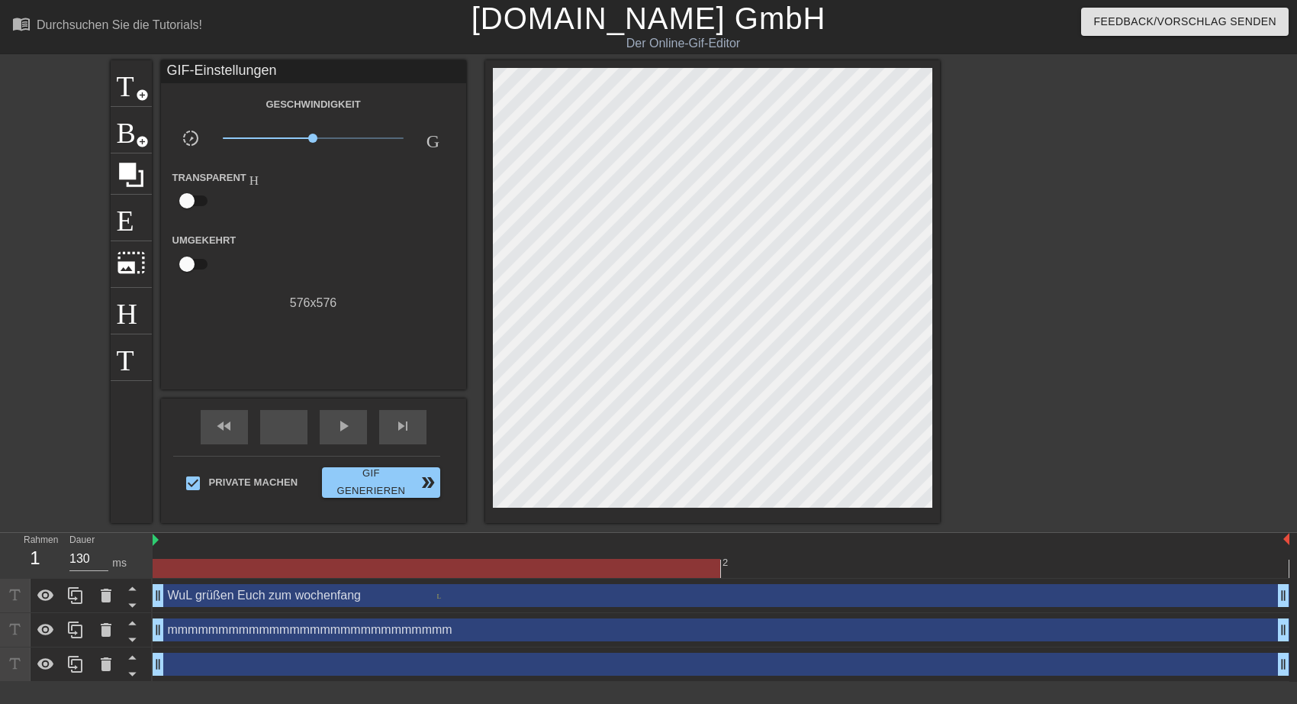
drag, startPoint x: 156, startPoint y: 592, endPoint x: 242, endPoint y: 591, distance: 86.3
drag, startPoint x: 161, startPoint y: 594, endPoint x: 230, endPoint y: 591, distance: 69.5
click at [230, 591] on div "WuL grüßen Euch zum wochenfang drag_handle drag_handle" at bounding box center [721, 595] width 1137 height 23
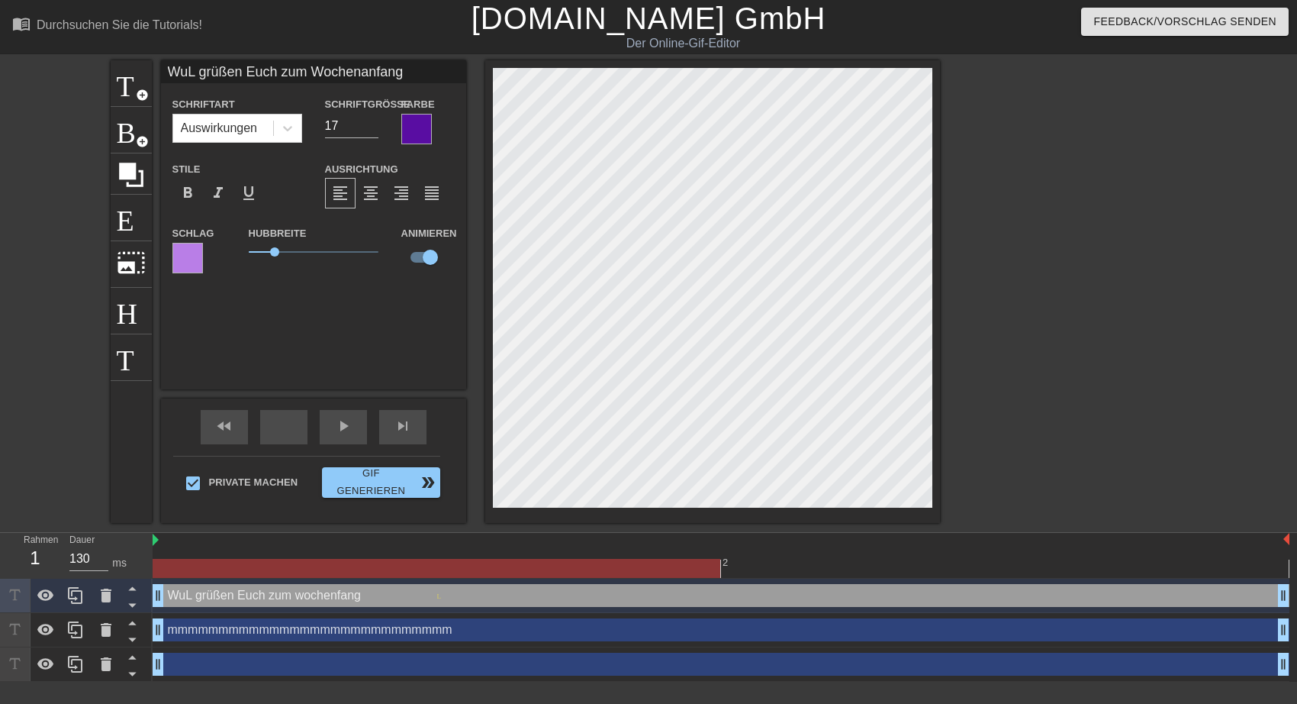
drag, startPoint x: 154, startPoint y: 596, endPoint x: 191, endPoint y: 597, distance: 36.6
click at [191, 597] on div "WuL grüßen Euch zum wochenfang drag_handle drag_handle" at bounding box center [721, 595] width 1137 height 23
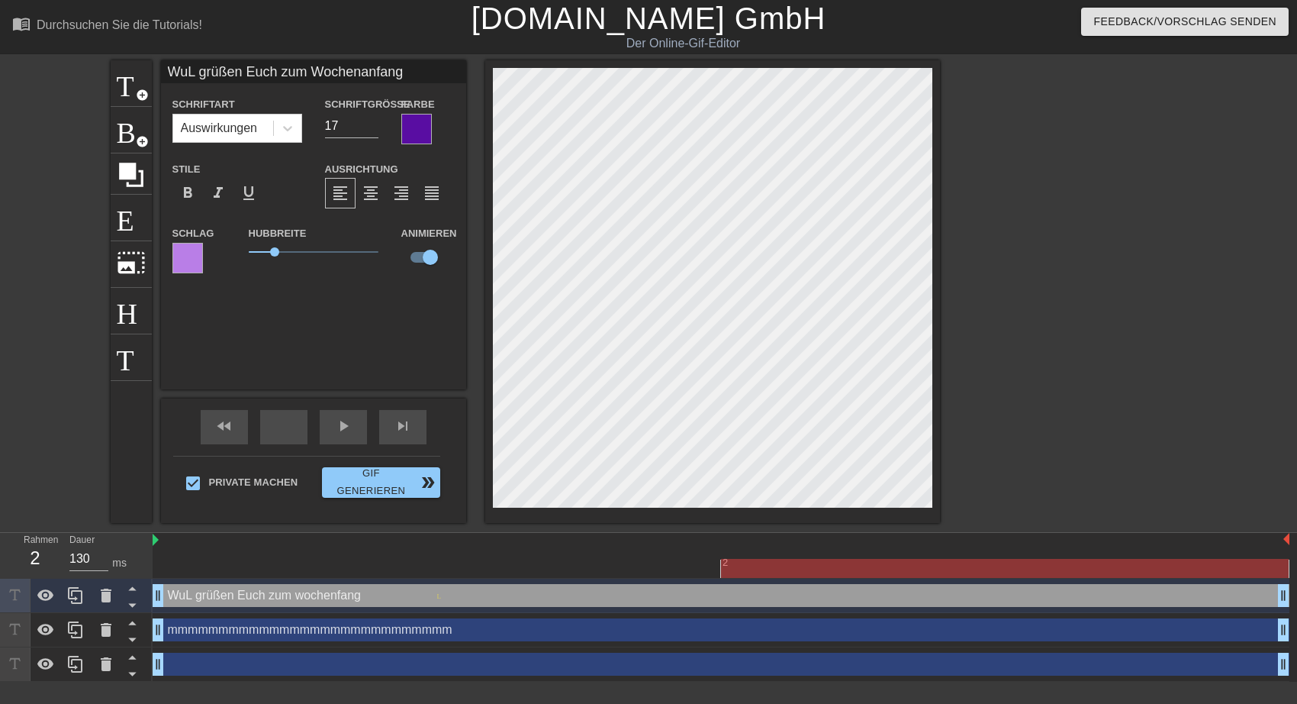
drag, startPoint x: 1284, startPoint y: 597, endPoint x: 1227, endPoint y: 600, distance: 57.3
click at [1227, 600] on div "WuL grüßen Euch zum wochenfang drag_handle drag_handle" at bounding box center [721, 595] width 1137 height 23
drag, startPoint x: 1288, startPoint y: 571, endPoint x: 1009, endPoint y: 569, distance: 279.3
click at [1038, 570] on div at bounding box center [1005, 568] width 568 height 19
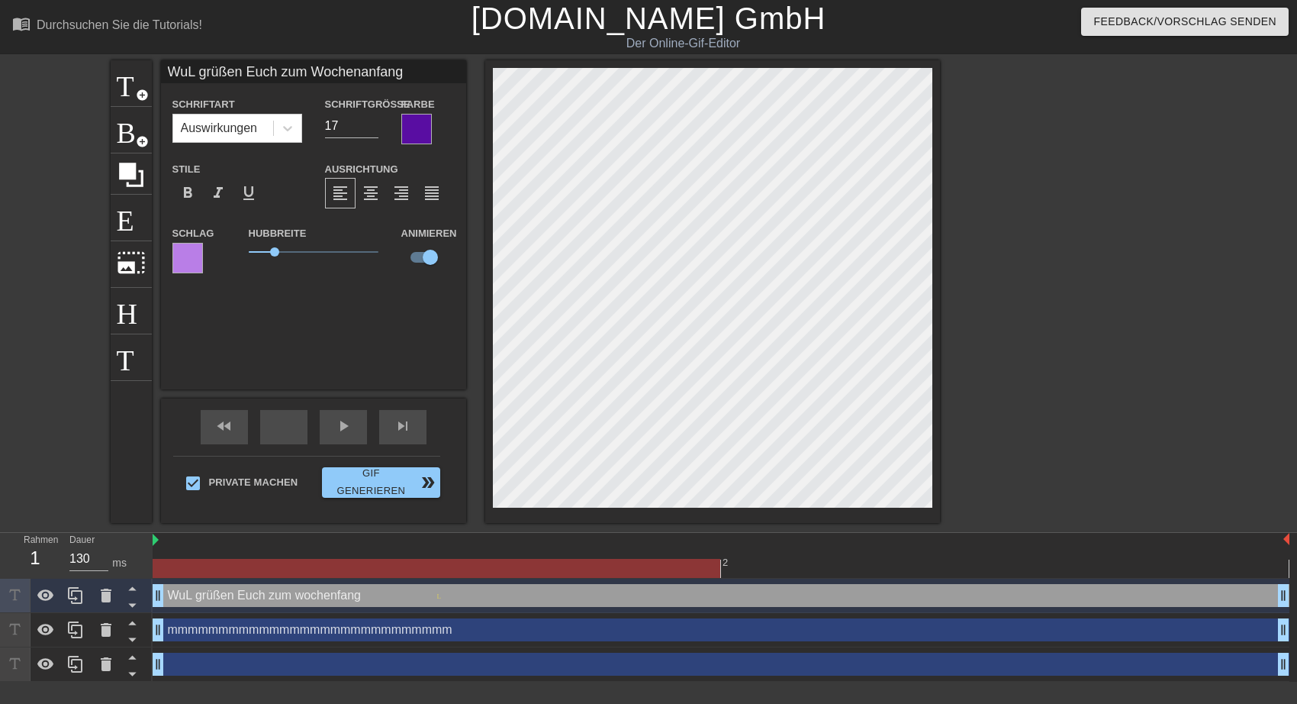
drag, startPoint x: 712, startPoint y: 569, endPoint x: 643, endPoint y: 566, distance: 68.7
click at [643, 566] on div at bounding box center [721, 568] width 1137 height 19
drag, startPoint x: 650, startPoint y: 566, endPoint x: 662, endPoint y: 569, distance: 12.4
click at [678, 569] on div at bounding box center [437, 568] width 568 height 19
click at [159, 595] on div "WuL grüßen Euch zum wochenfang drag_handle drag_handle" at bounding box center [721, 595] width 1137 height 23
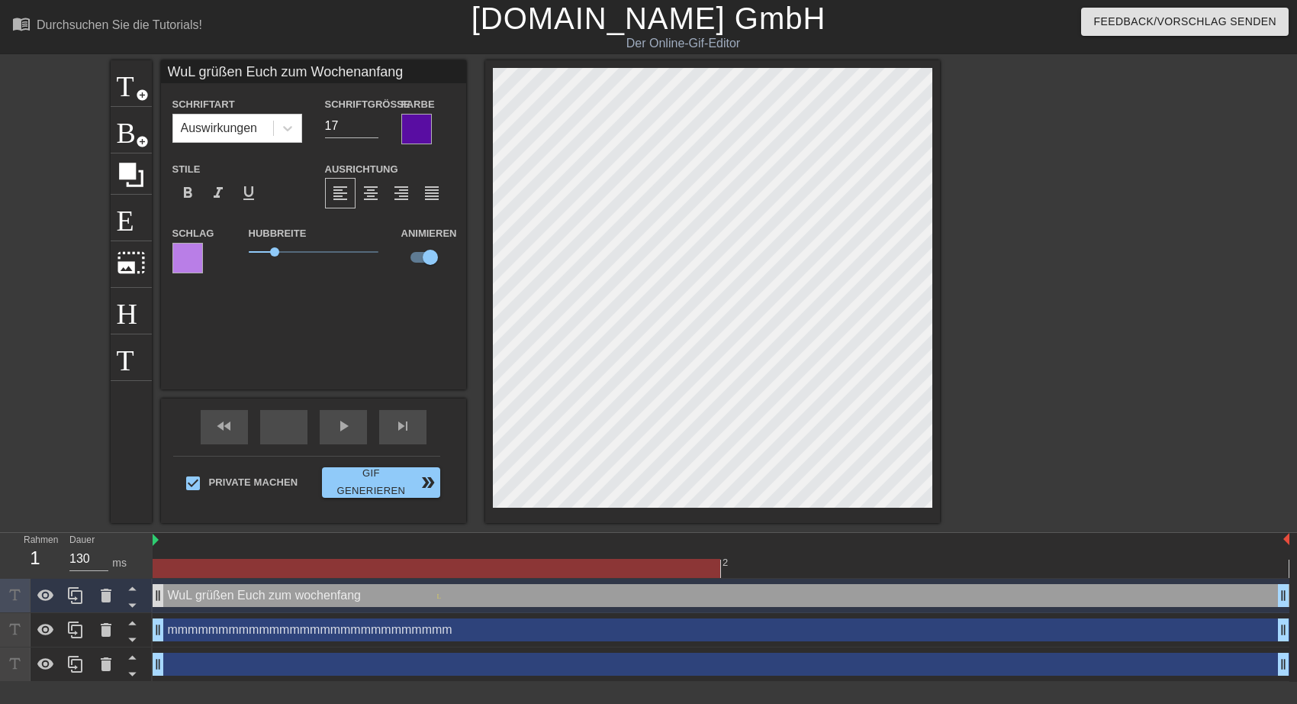
click at [159, 595] on div "WuL grüßen Euch zum wochenfang drag_handle drag_handle" at bounding box center [721, 595] width 1137 height 23
click at [192, 595] on div "WuL grüßen Euch zum wochenfang drag_handle drag_handle" at bounding box center [721, 595] width 1137 height 23
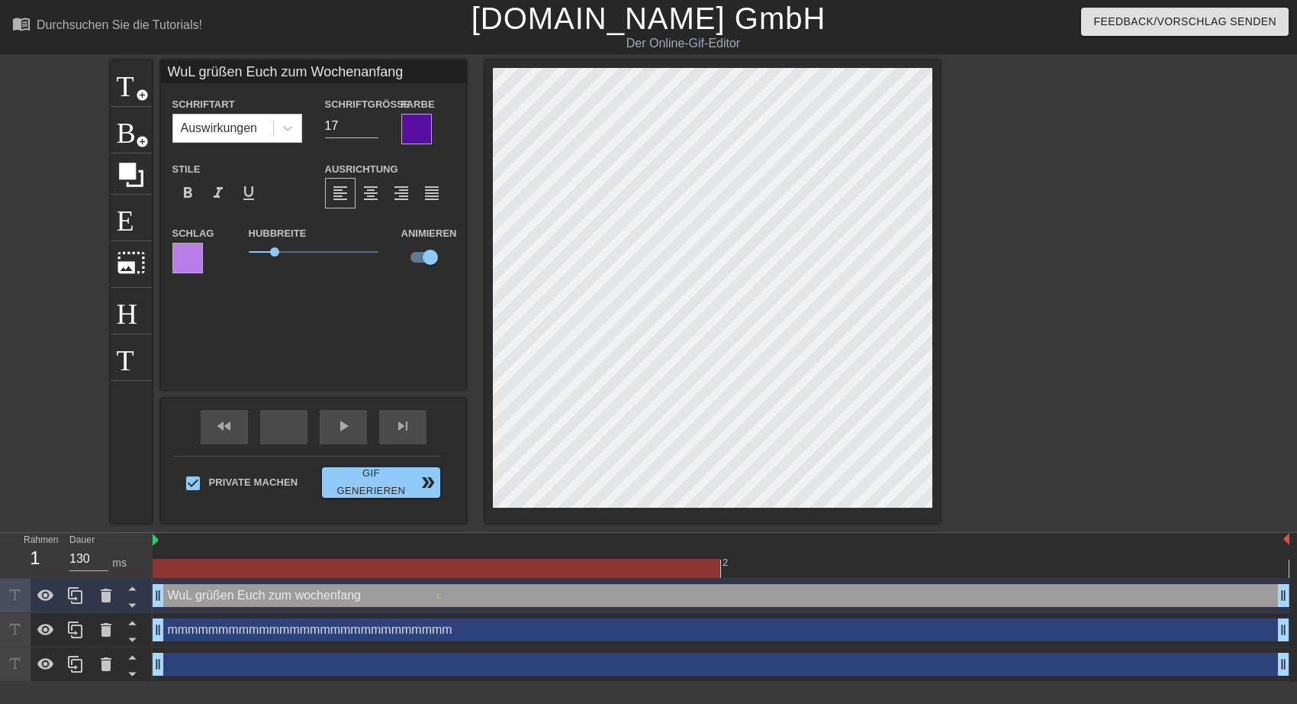
click at [192, 595] on div "WuL grüßen Euch zum wochenfang drag_handle drag_handle" at bounding box center [721, 595] width 1137 height 23
click at [410, 259] on input "checkbox" at bounding box center [430, 257] width 87 height 29
checkbox input "false"
click at [186, 594] on div "WuL grüßen Euch zum wochenfang drag_handle drag_handle" at bounding box center [721, 595] width 1137 height 23
drag, startPoint x: 156, startPoint y: 594, endPoint x: 197, endPoint y: 593, distance: 40.5
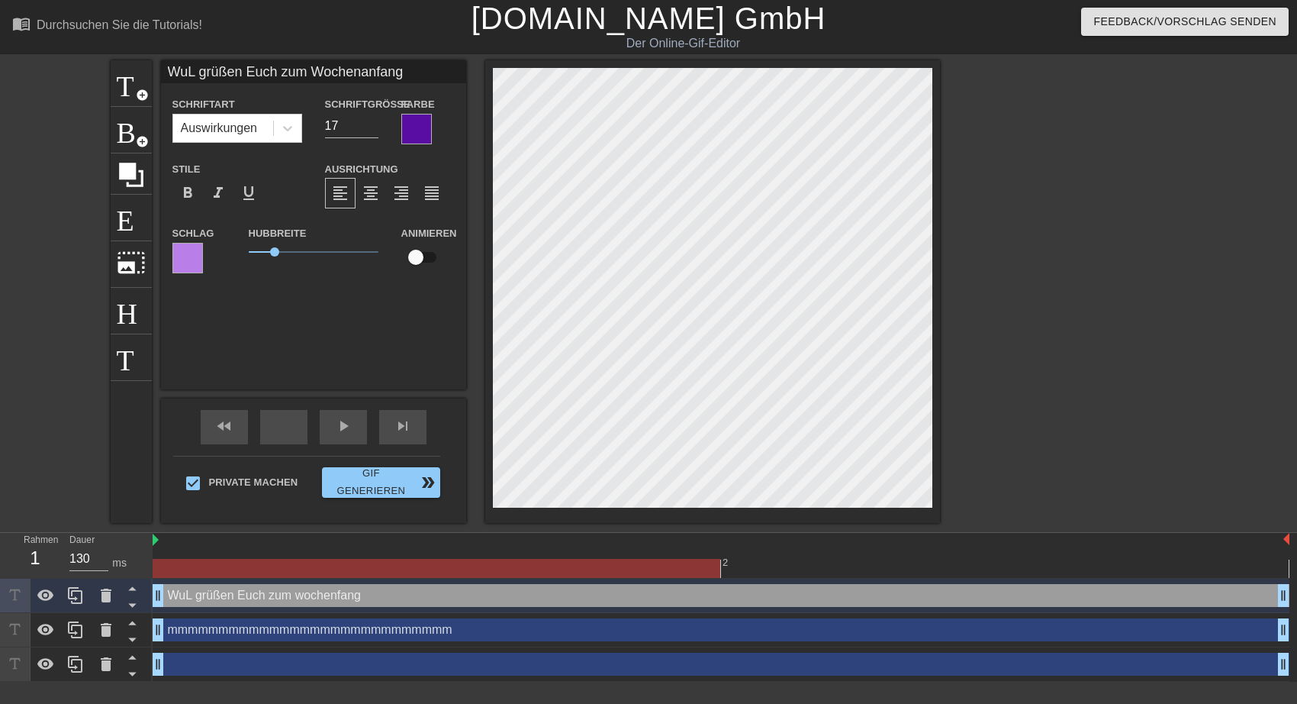
click at [197, 593] on div "WuL grüßen Euch zum wochenfang drag_handle drag_handle" at bounding box center [721, 595] width 1137 height 23
drag, startPoint x: 1289, startPoint y: 538, endPoint x: 1075, endPoint y: 537, distance: 213.7
click at [1075, 537] on div at bounding box center [721, 540] width 1137 height 15
click at [102, 665] on icon at bounding box center [106, 664] width 11 height 14
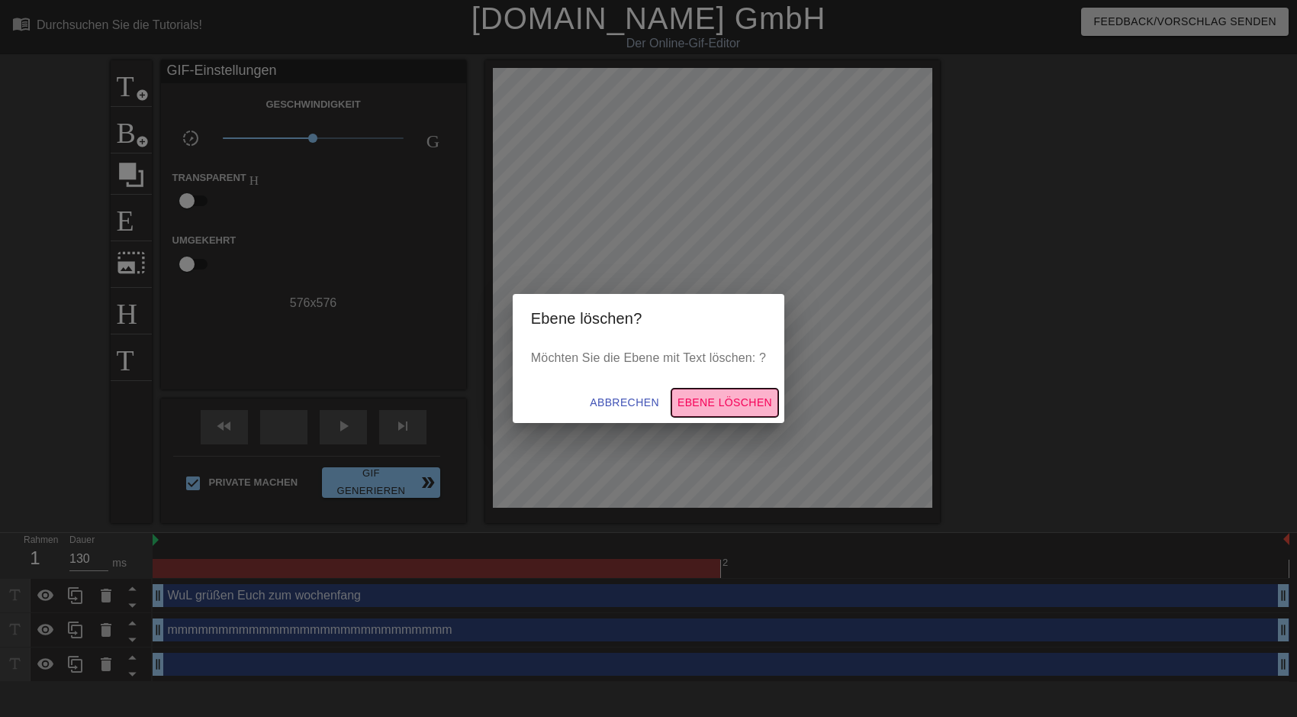
click at [719, 398] on span "Ebene löschen" at bounding box center [725, 402] width 95 height 19
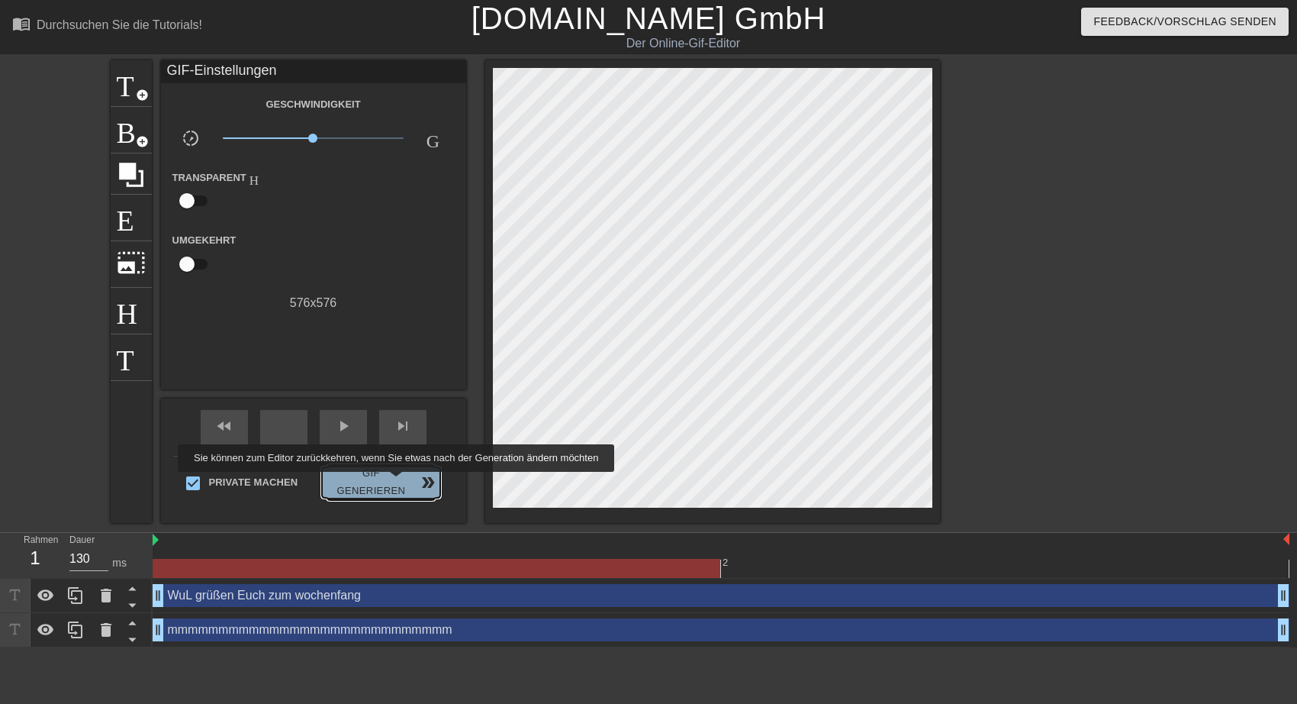
click at [393, 482] on span "Gif generieren double_arrow" at bounding box center [380, 482] width 105 height 35
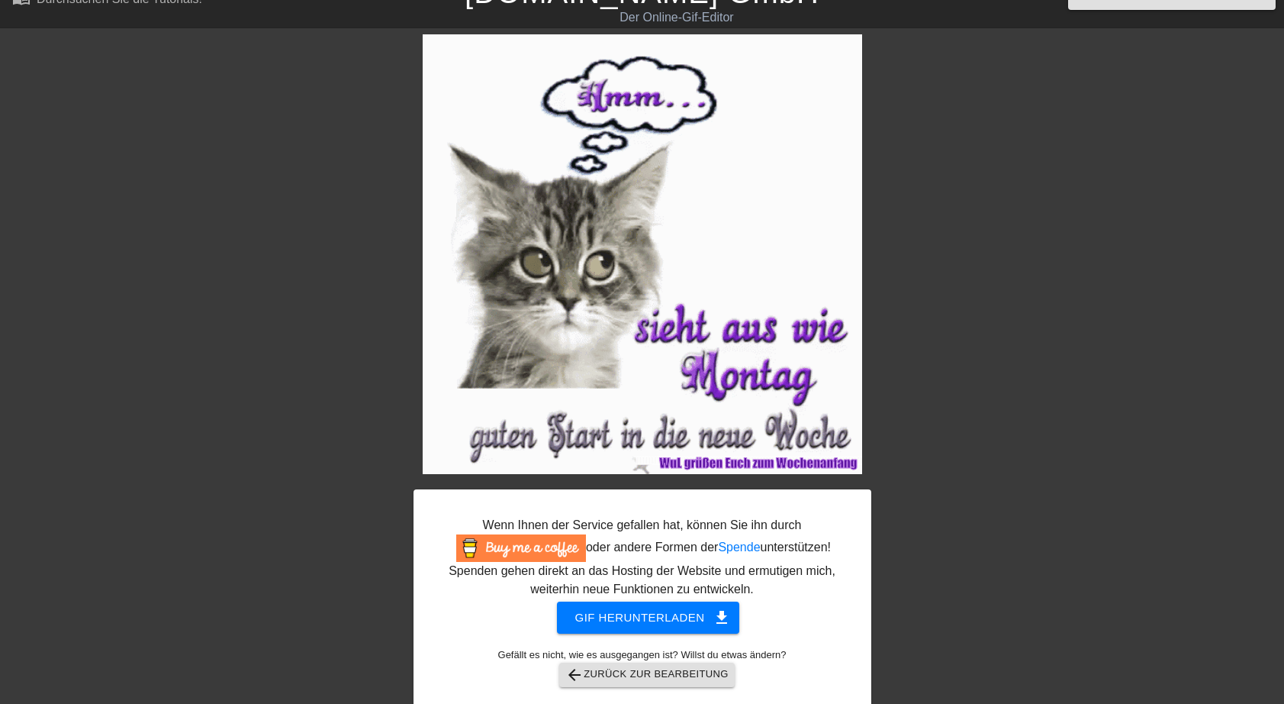
scroll to position [40, 0]
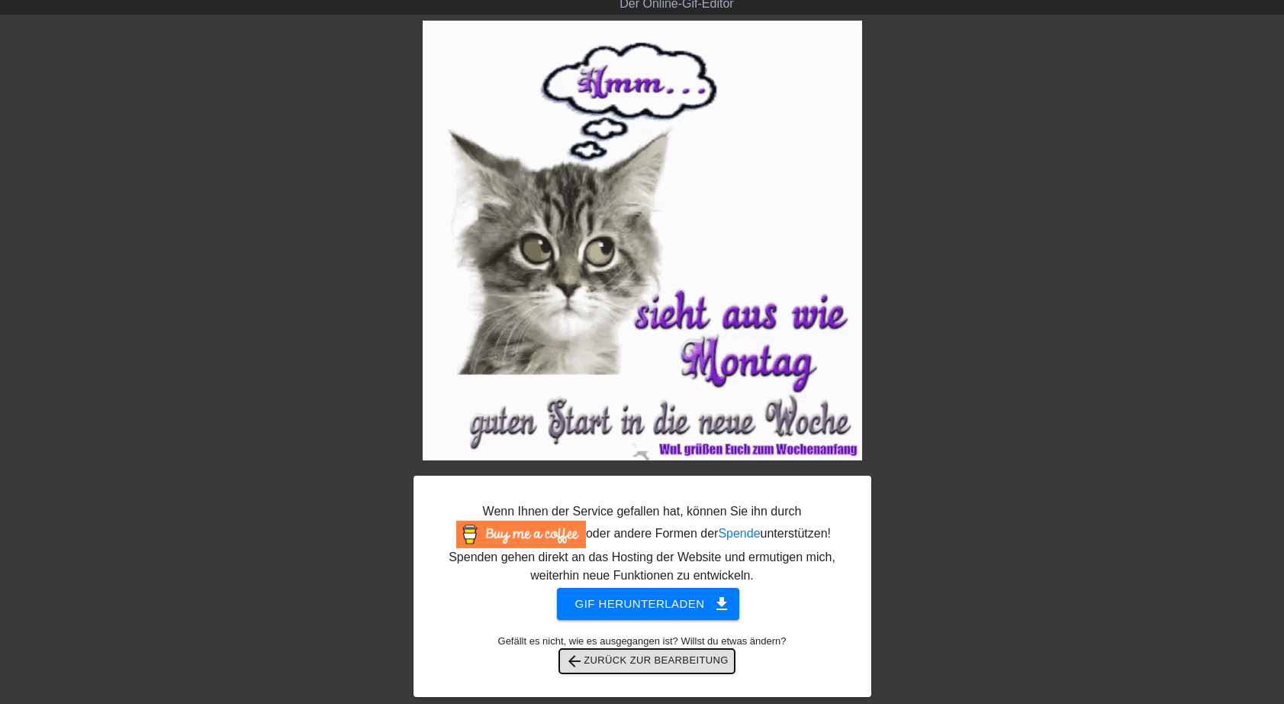
click at [662, 664] on span "arrow_back Zurück zur Bearbeitung" at bounding box center [647, 661] width 163 height 18
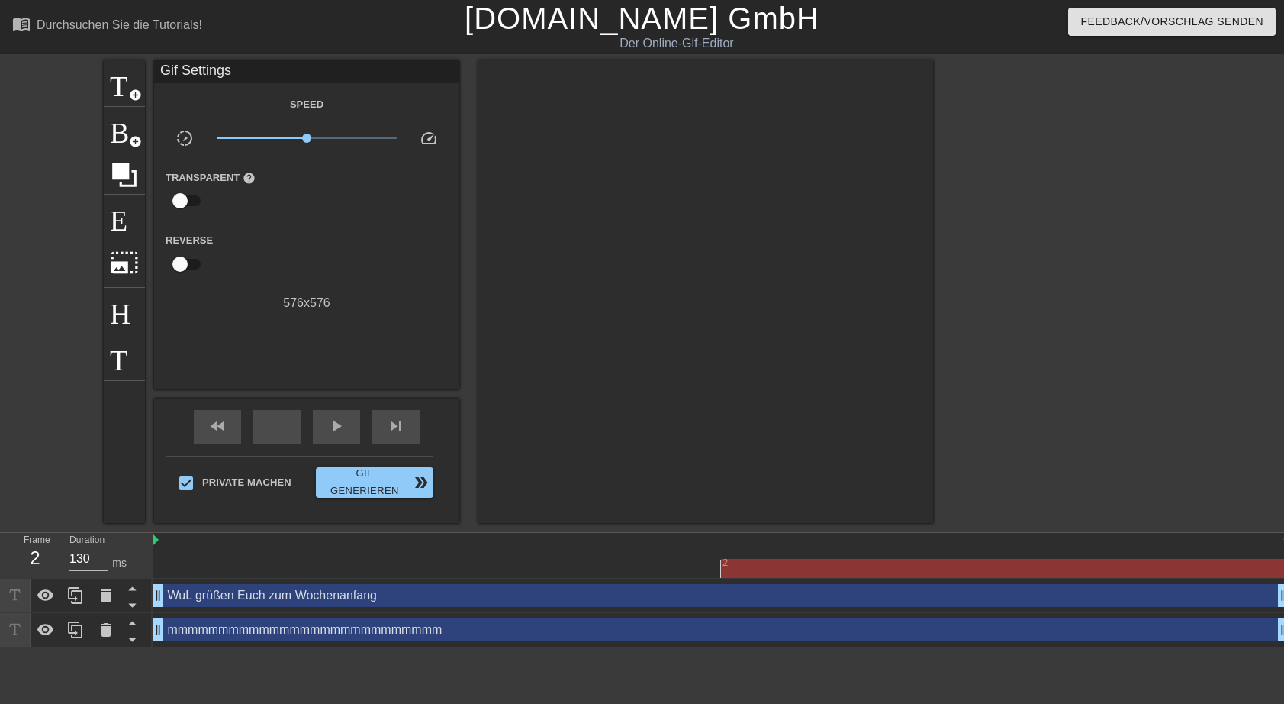
scroll to position [0, 0]
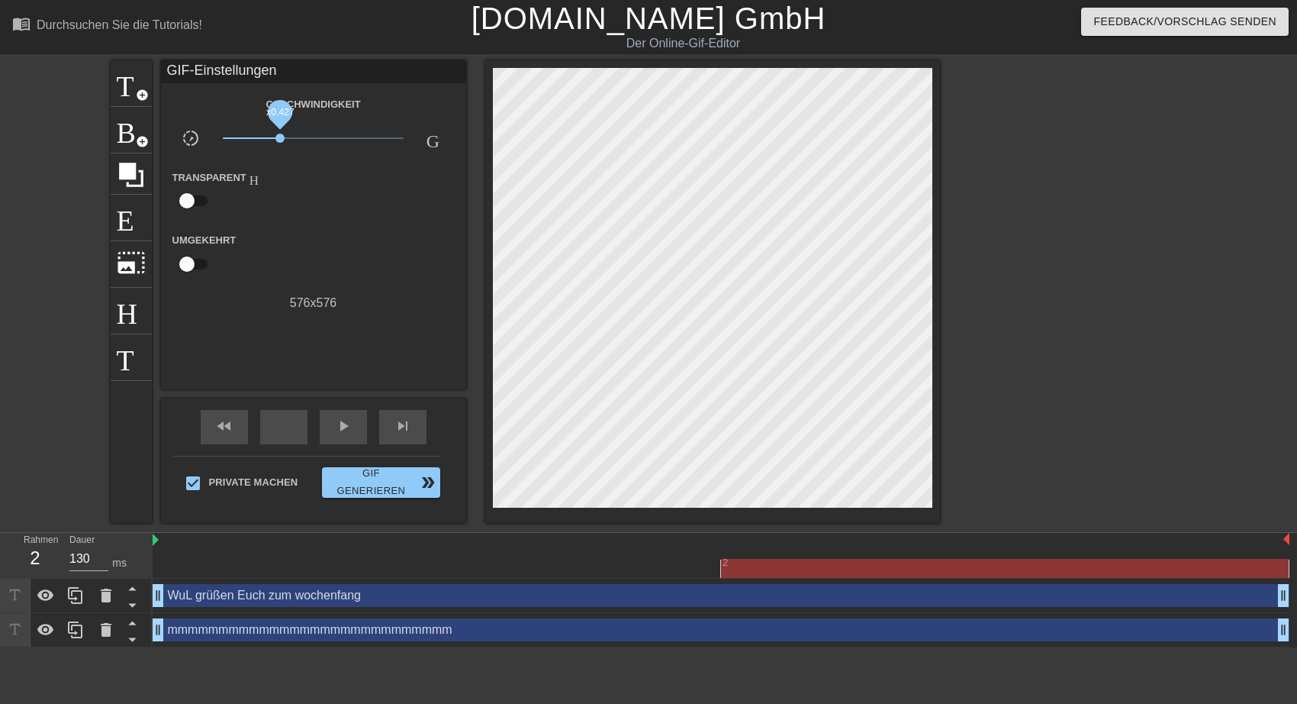
drag, startPoint x: 310, startPoint y: 137, endPoint x: 280, endPoint y: 136, distance: 29.8
click at [280, 136] on span "x0.427" at bounding box center [280, 138] width 9 height 9
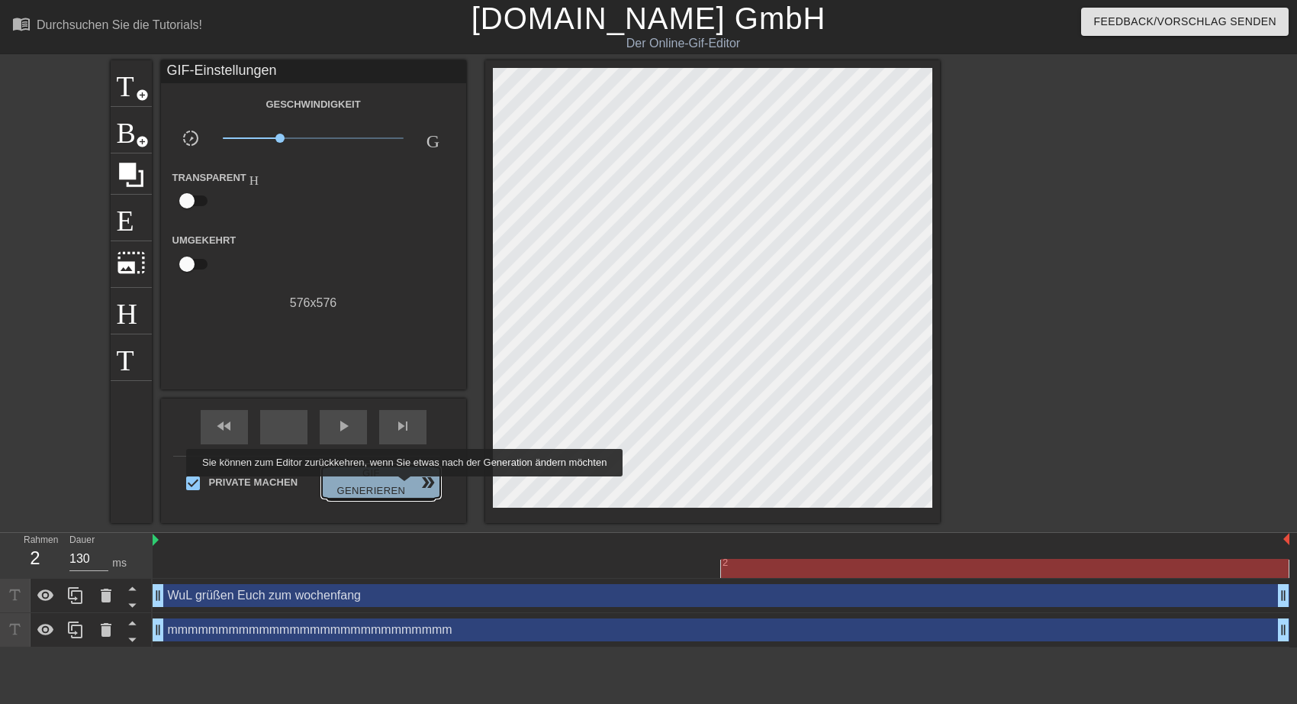
click at [401, 487] on span "Gif generieren double_arrow" at bounding box center [380, 482] width 105 height 35
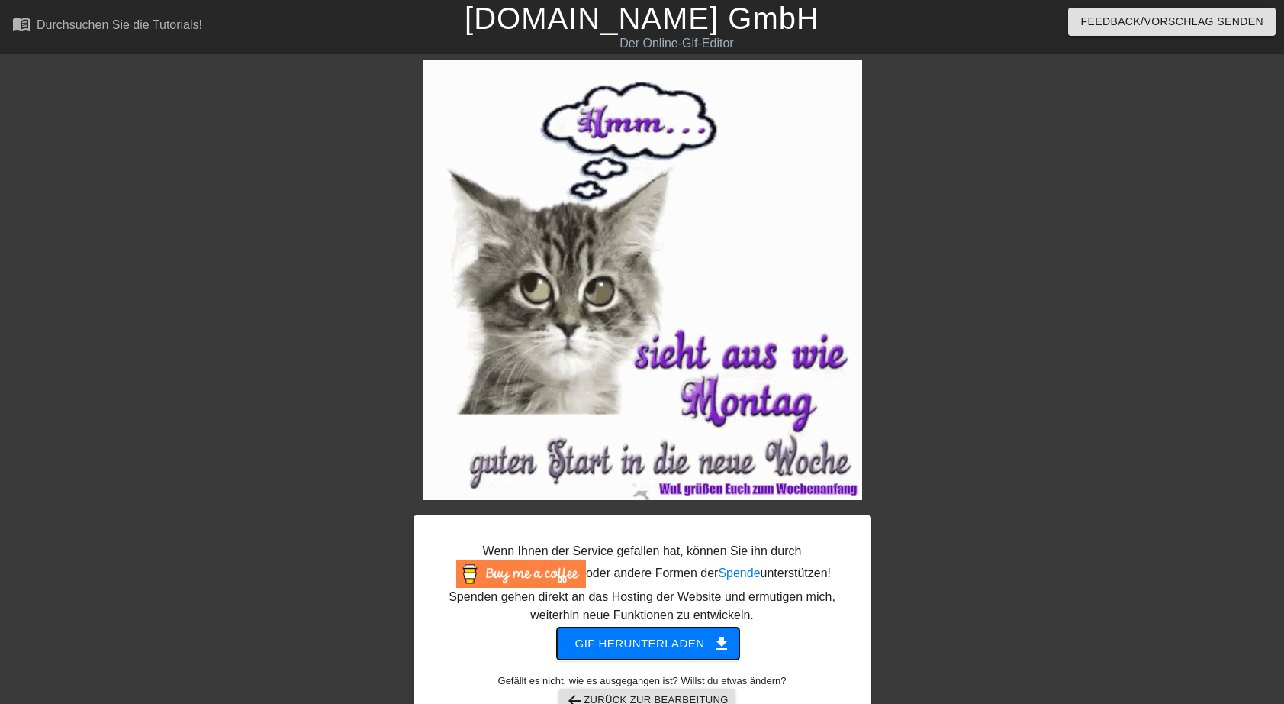
click at [644, 640] on span "Gif herunterladen get_app" at bounding box center [648, 643] width 147 height 20
